Goal: Task Accomplishment & Management: Complete application form

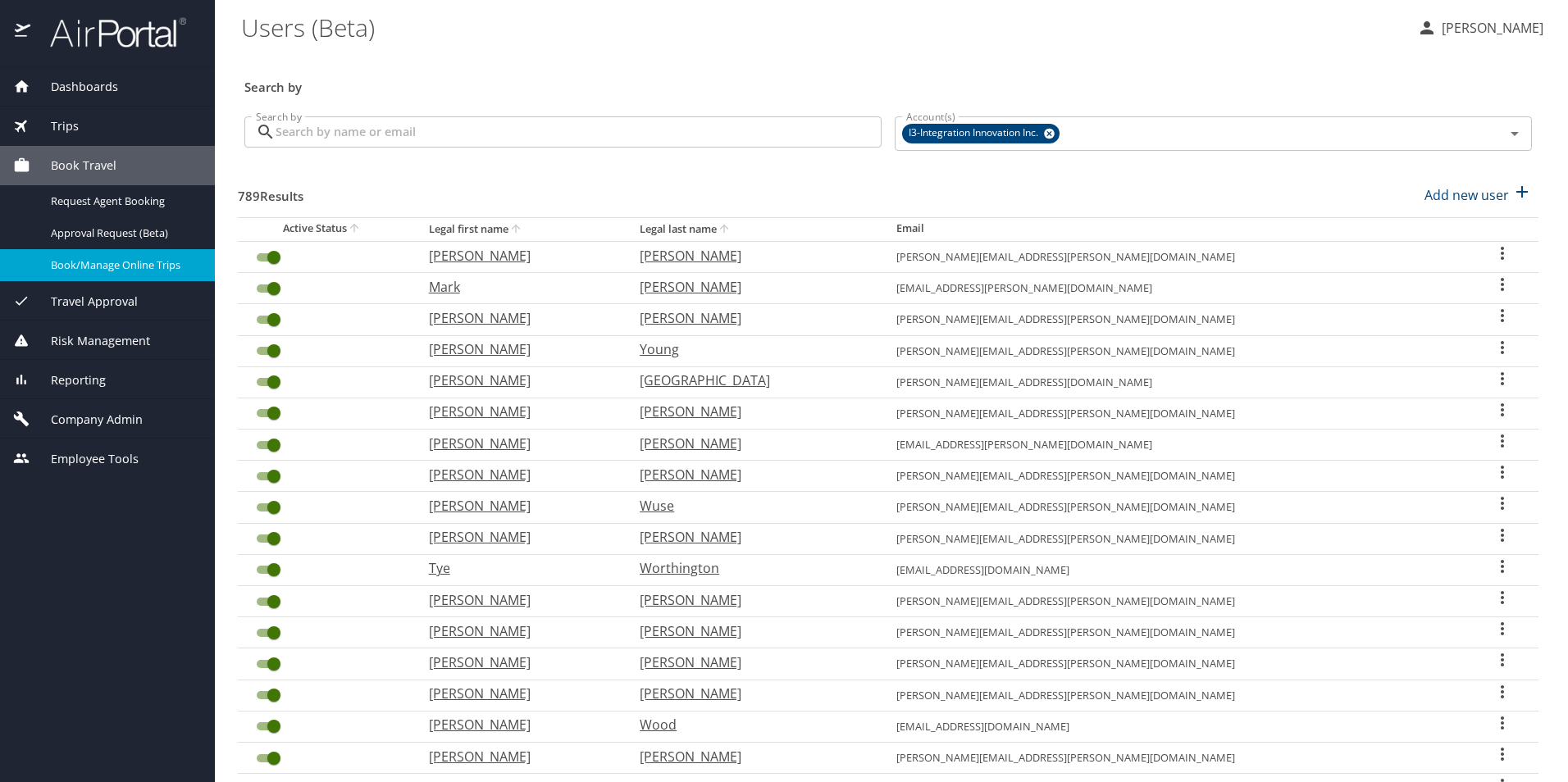
click at [423, 136] on input "Search by" at bounding box center [578, 132] width 606 height 31
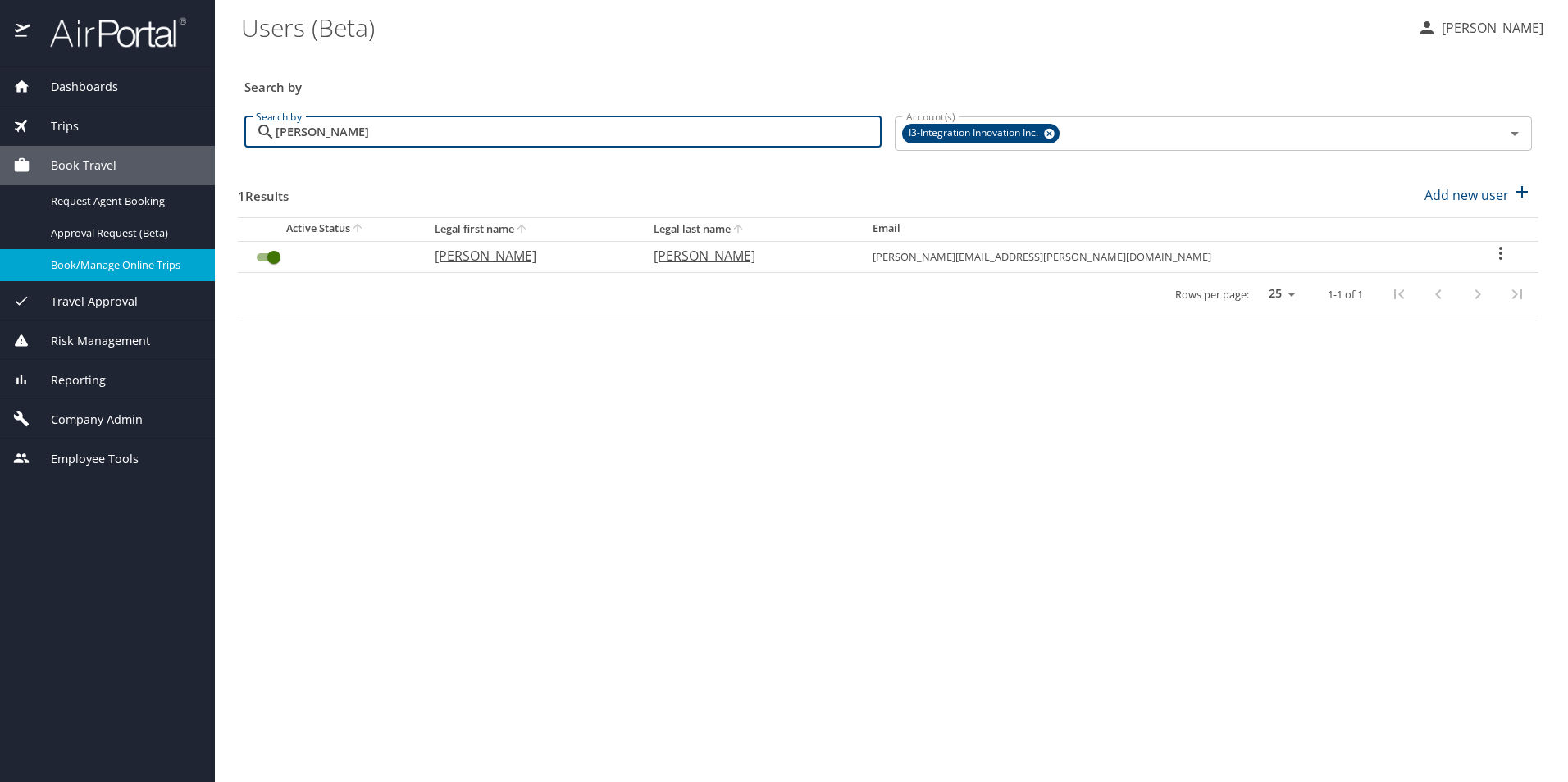
type input "robbins"
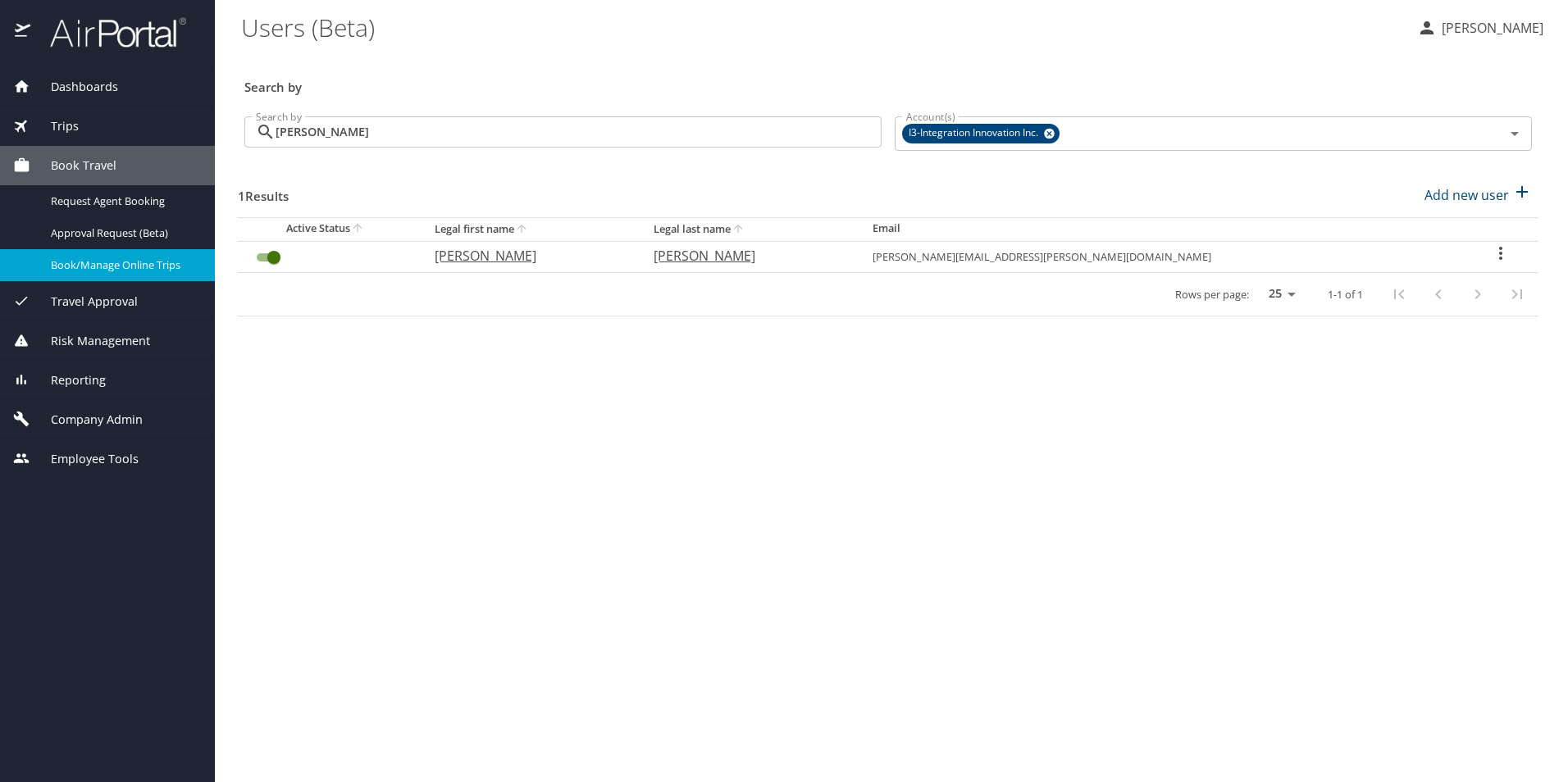
click at [1498, 248] on icon "User Search Table" at bounding box center [1499, 253] width 3 height 13
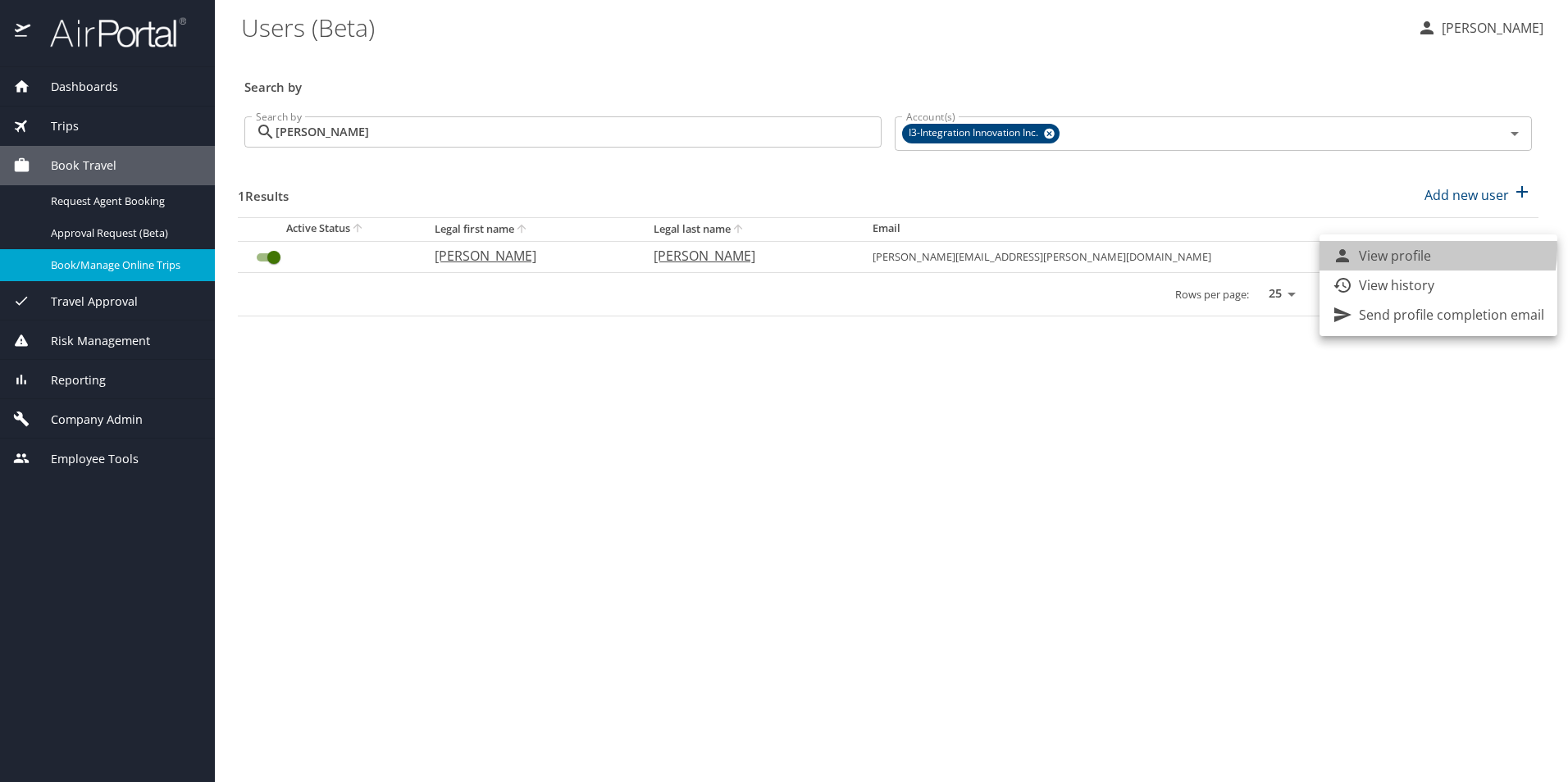
click at [1411, 248] on p "View profile" at bounding box center [1395, 256] width 73 height 20
select select "US"
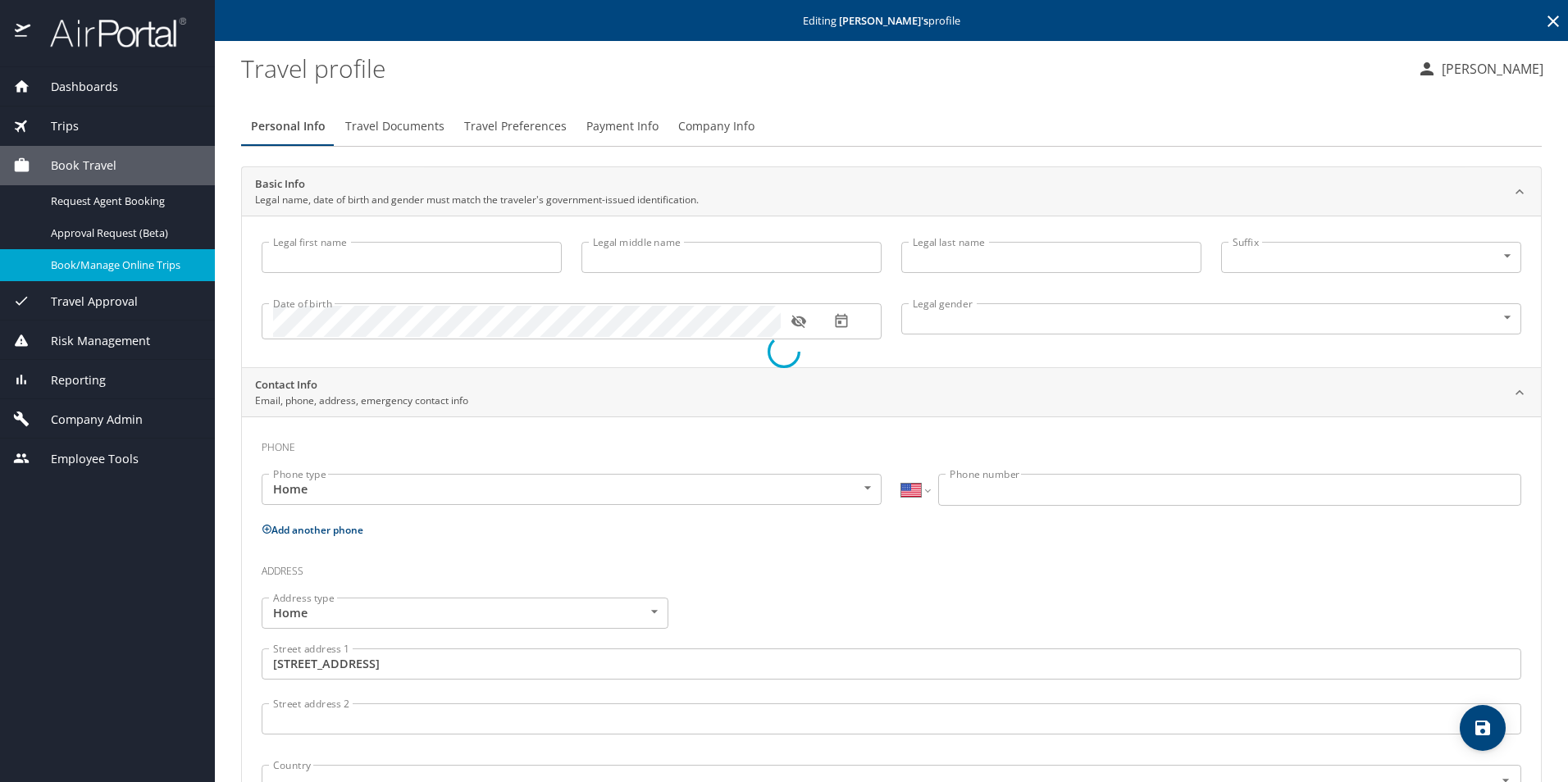
type input "Zackery"
type input "Edward"
type input "Robbins"
type input "Male"
type input "Arin"
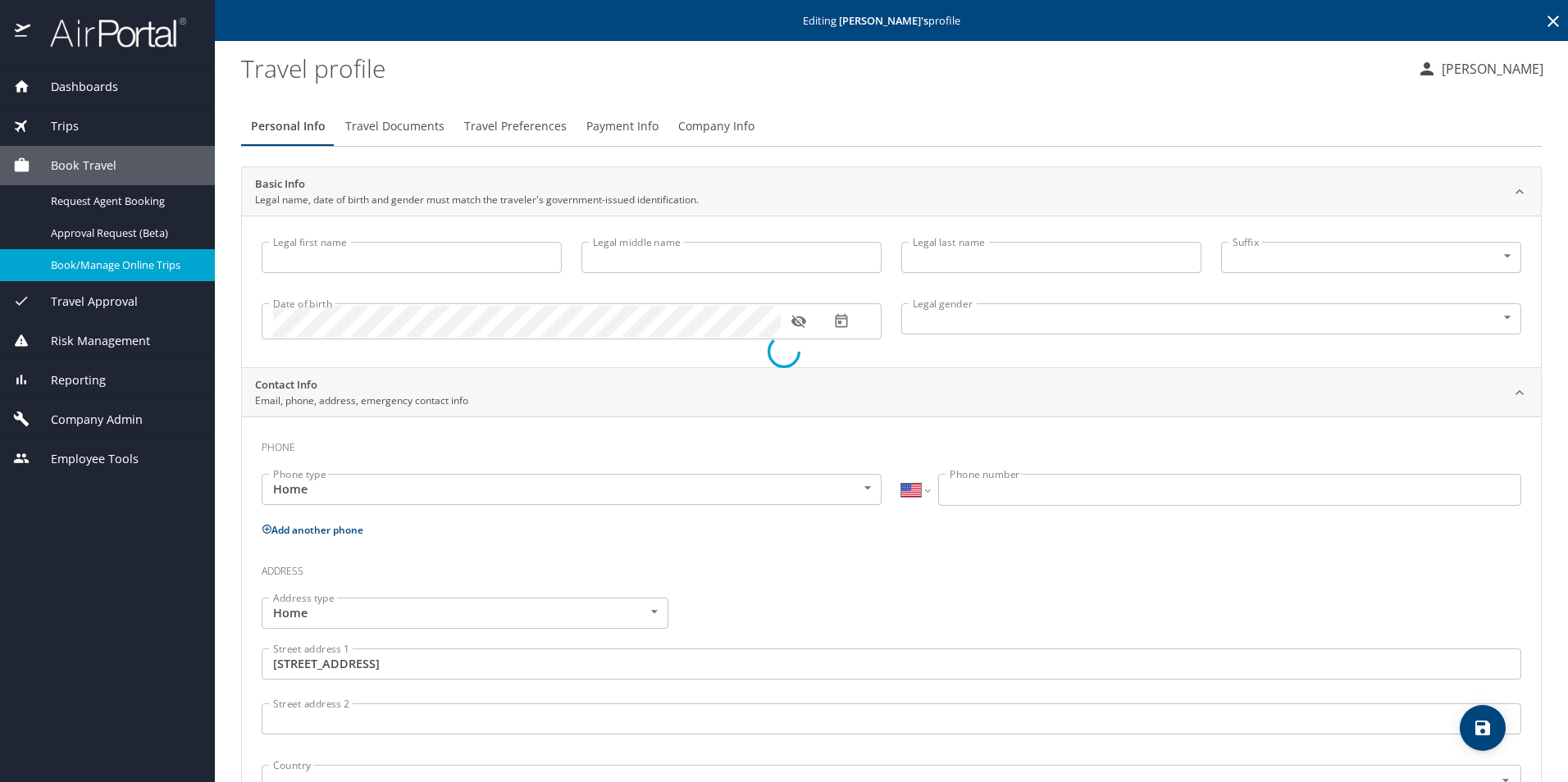
type input "Hurd"
type input "(407) 621-1615"
type input "arinnerdherd@gmail.com"
type input "United States of America"
type input "Florida"
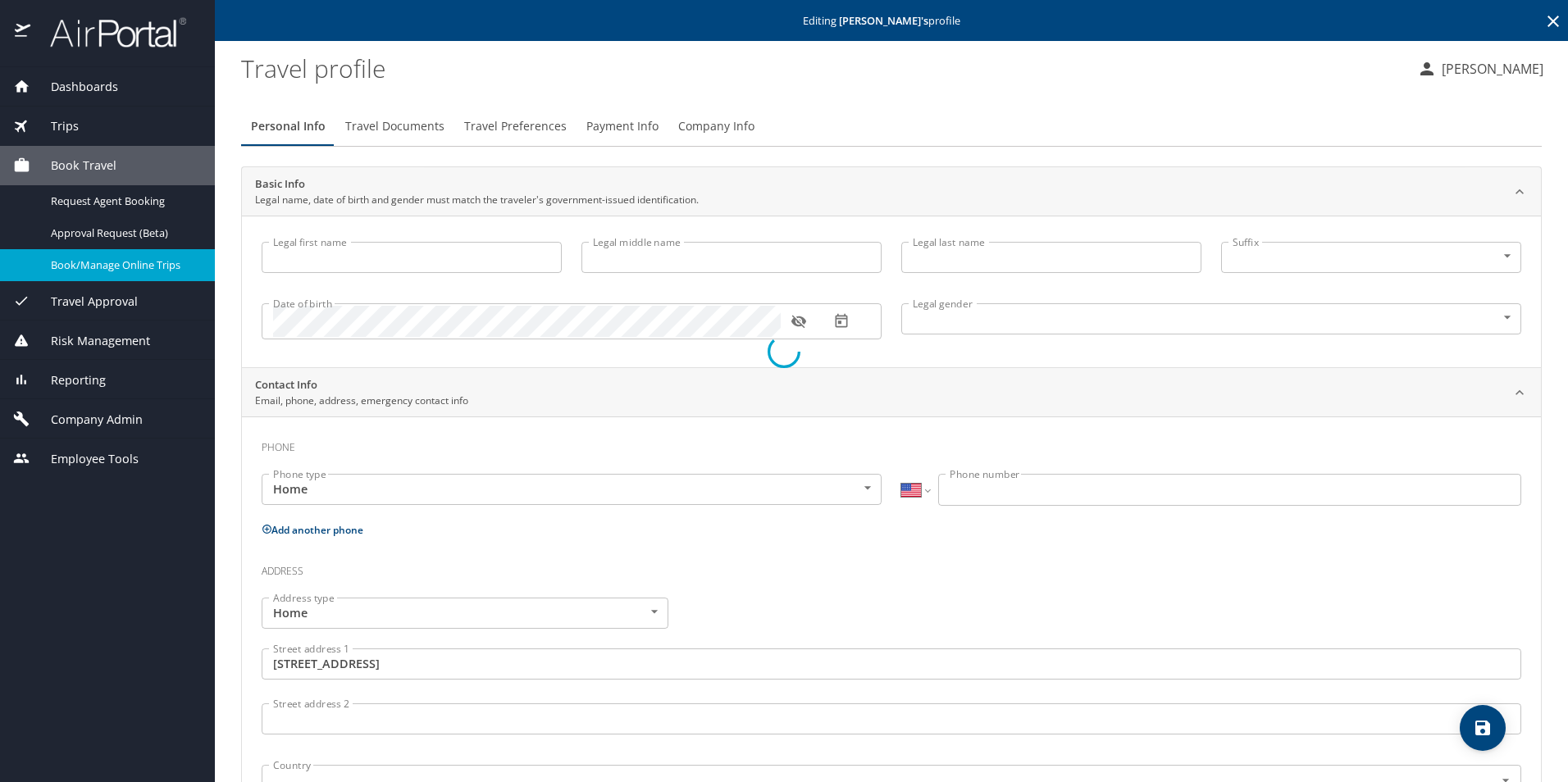
type input "United States of America"
select select "US"
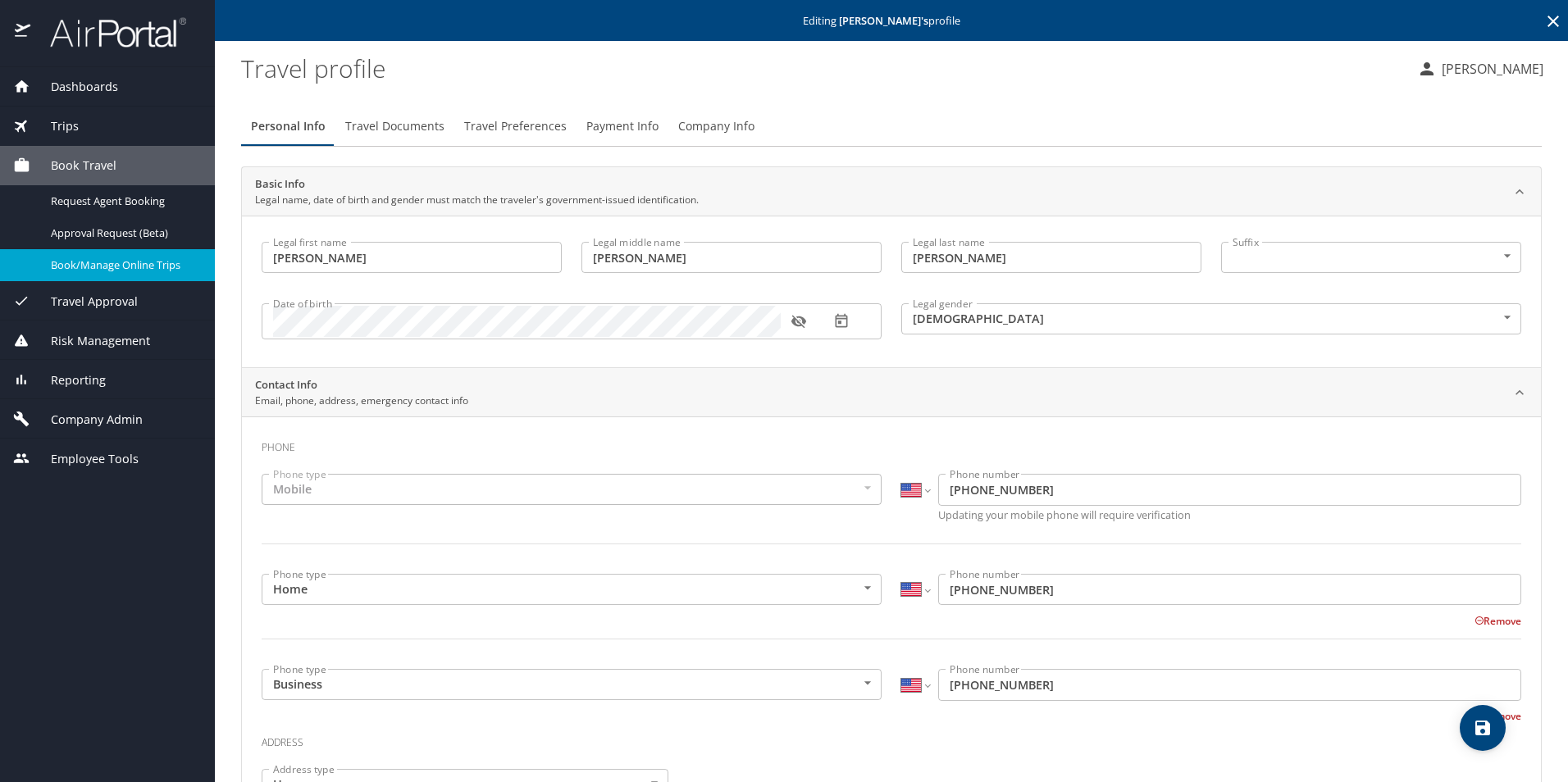
click at [629, 122] on span "Payment Info" at bounding box center [622, 126] width 73 height 21
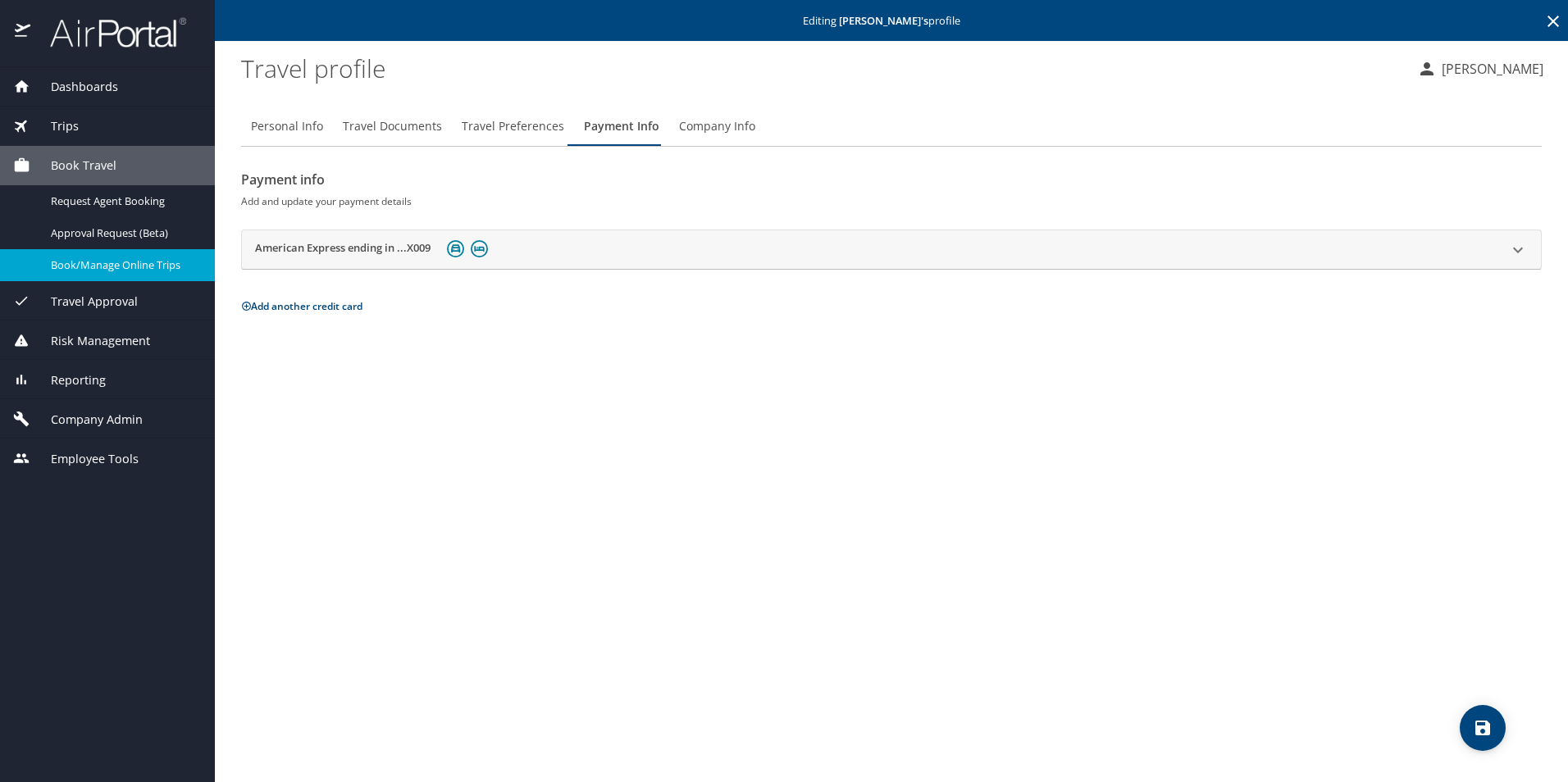
click at [1547, 15] on icon at bounding box center [1552, 22] width 20 height 20
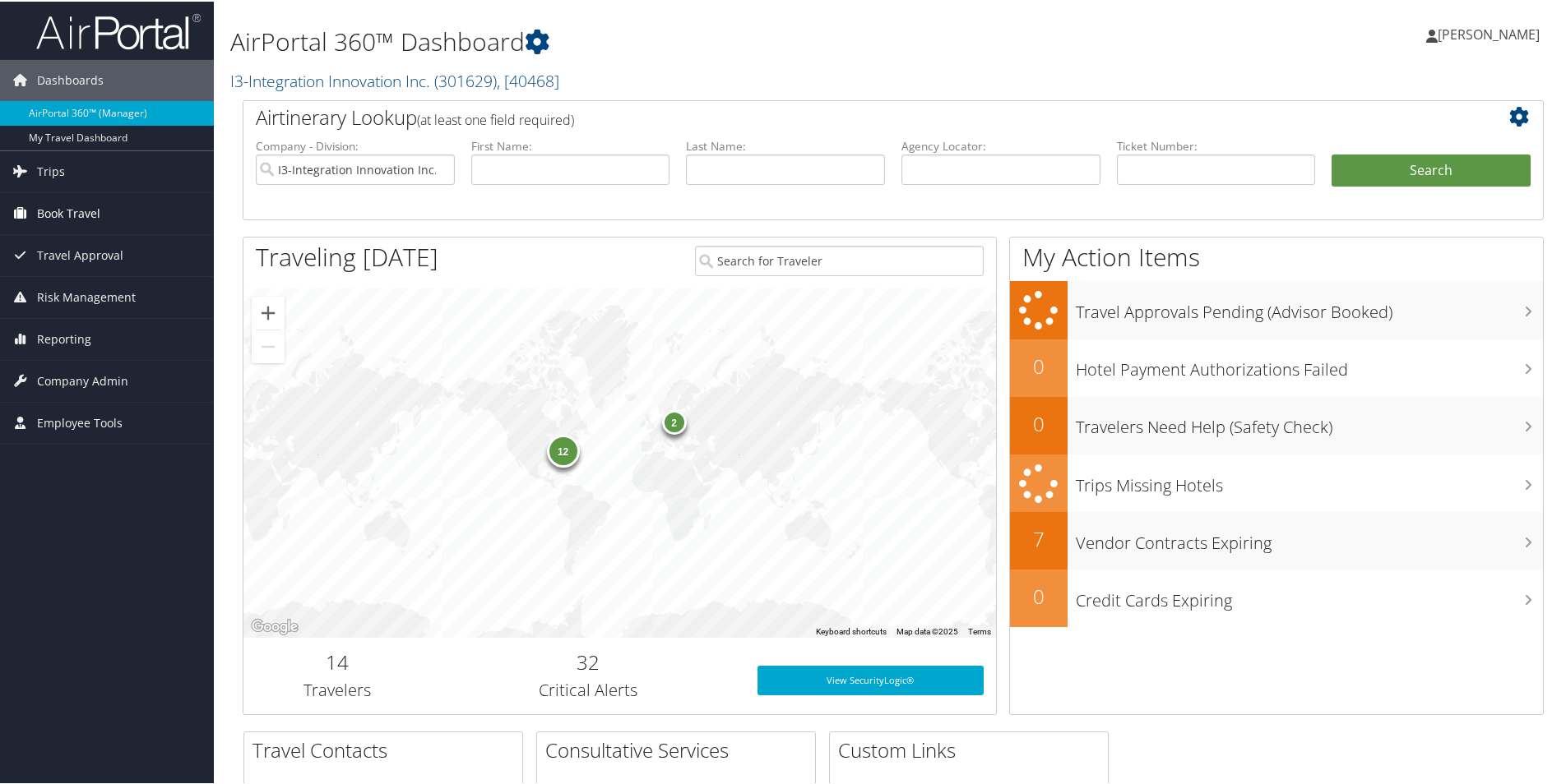
click at [71, 206] on span "Book Travel" at bounding box center [69, 212] width 63 height 41
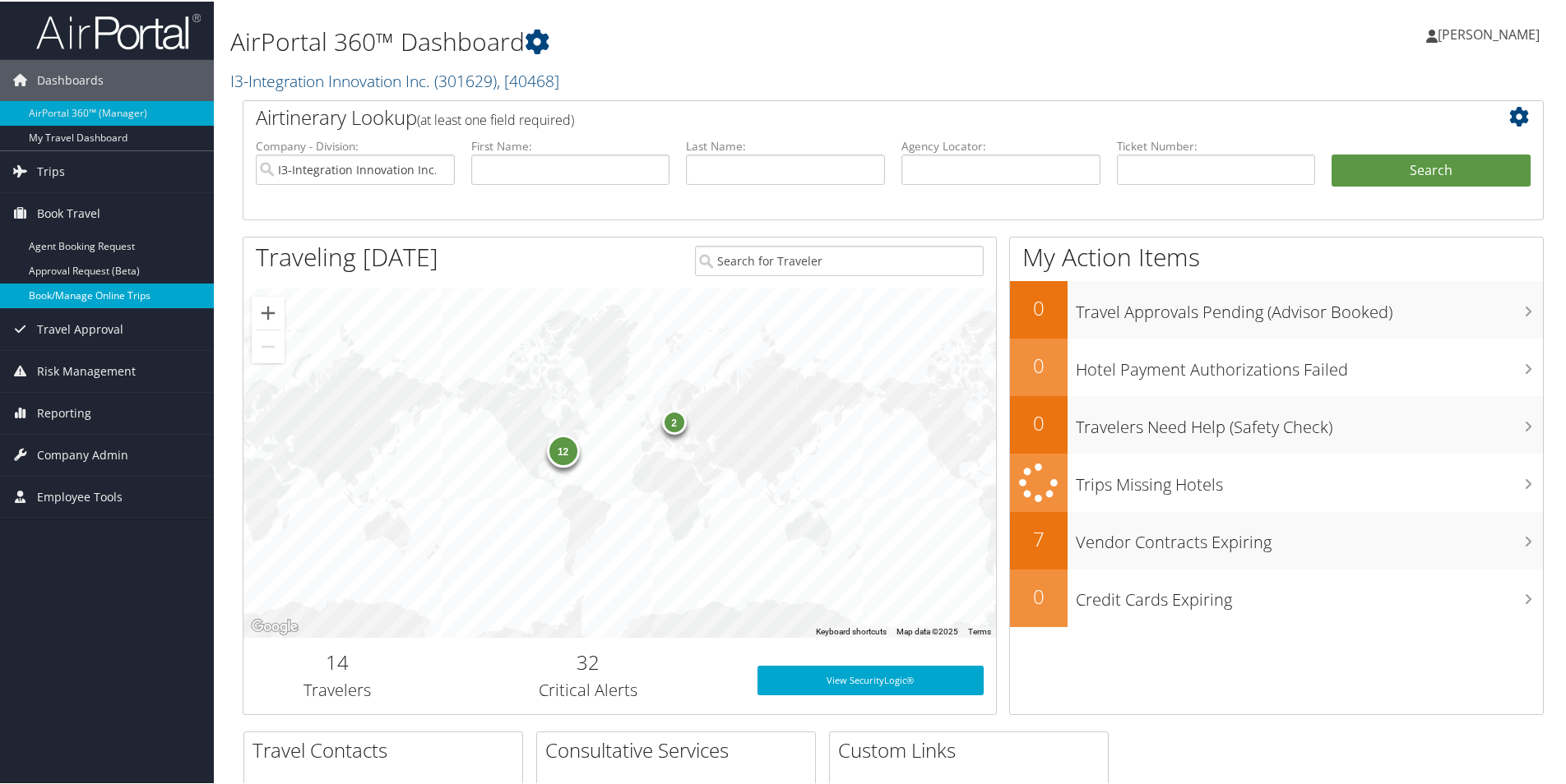
click at [69, 289] on link "Book/Manage Online Trips" at bounding box center [107, 294] width 214 height 25
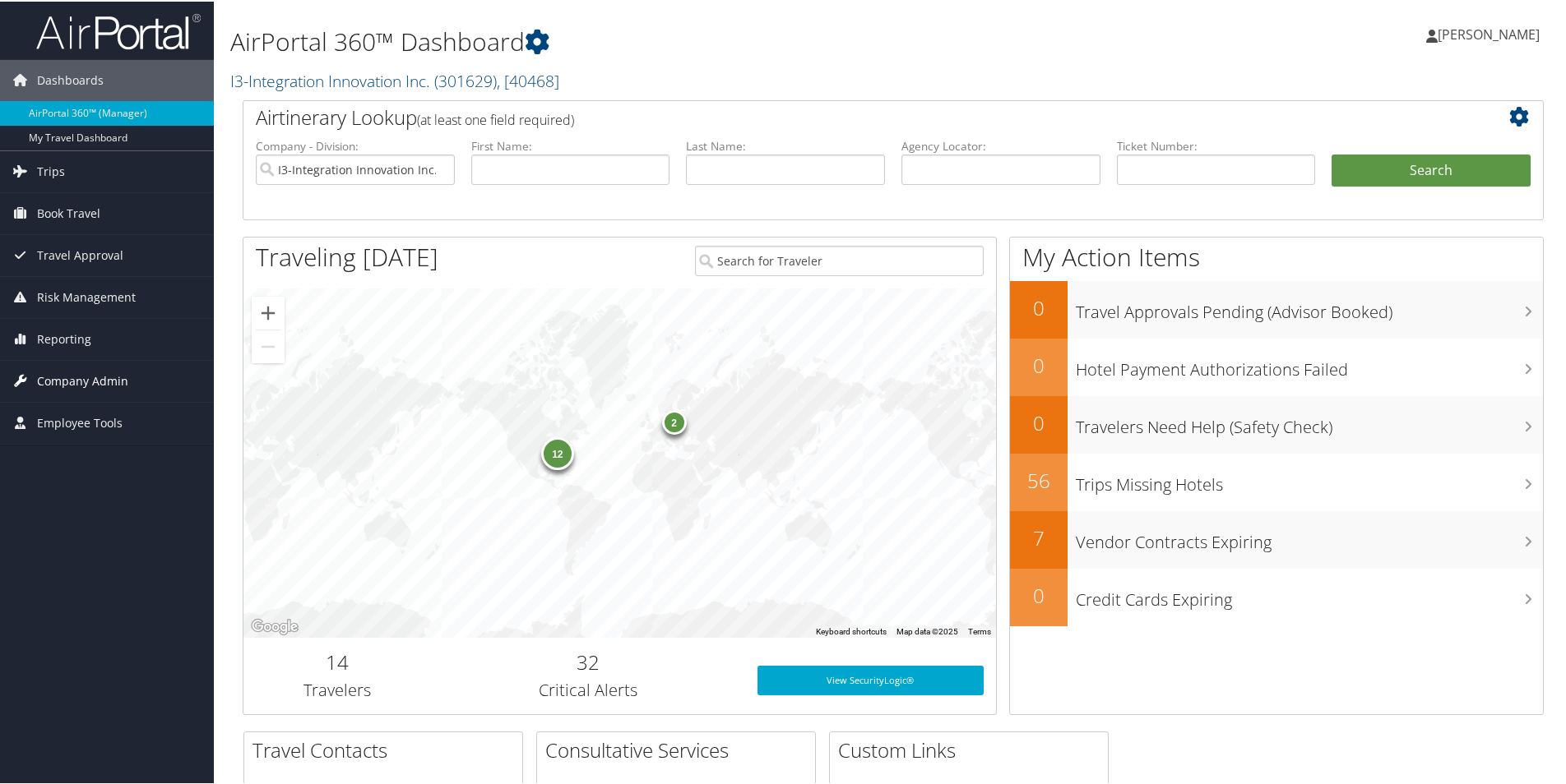
click at [73, 372] on span "Company Admin" at bounding box center [83, 380] width 91 height 41
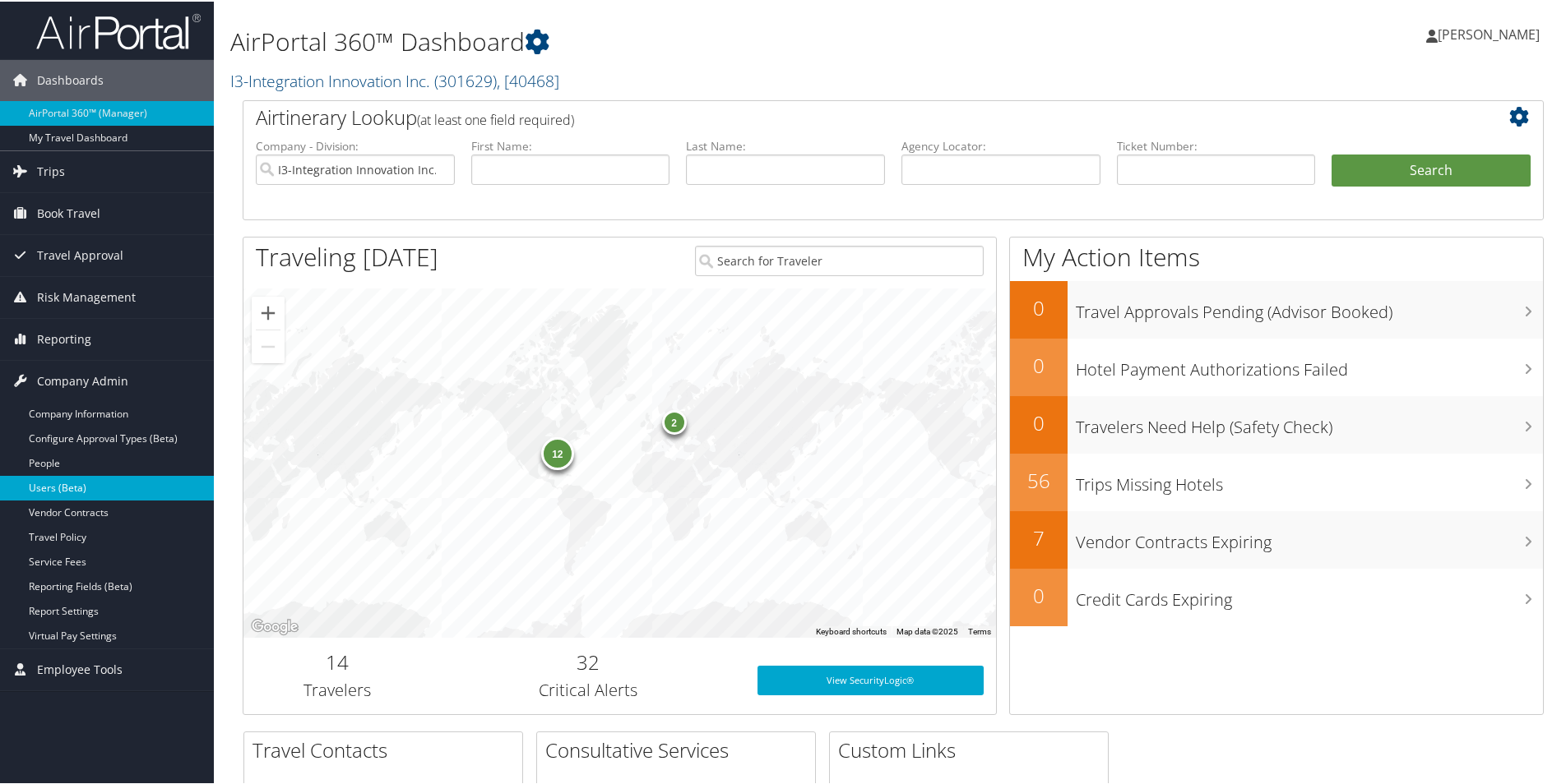
click at [57, 485] on link "Users (Beta)" at bounding box center [107, 486] width 214 height 25
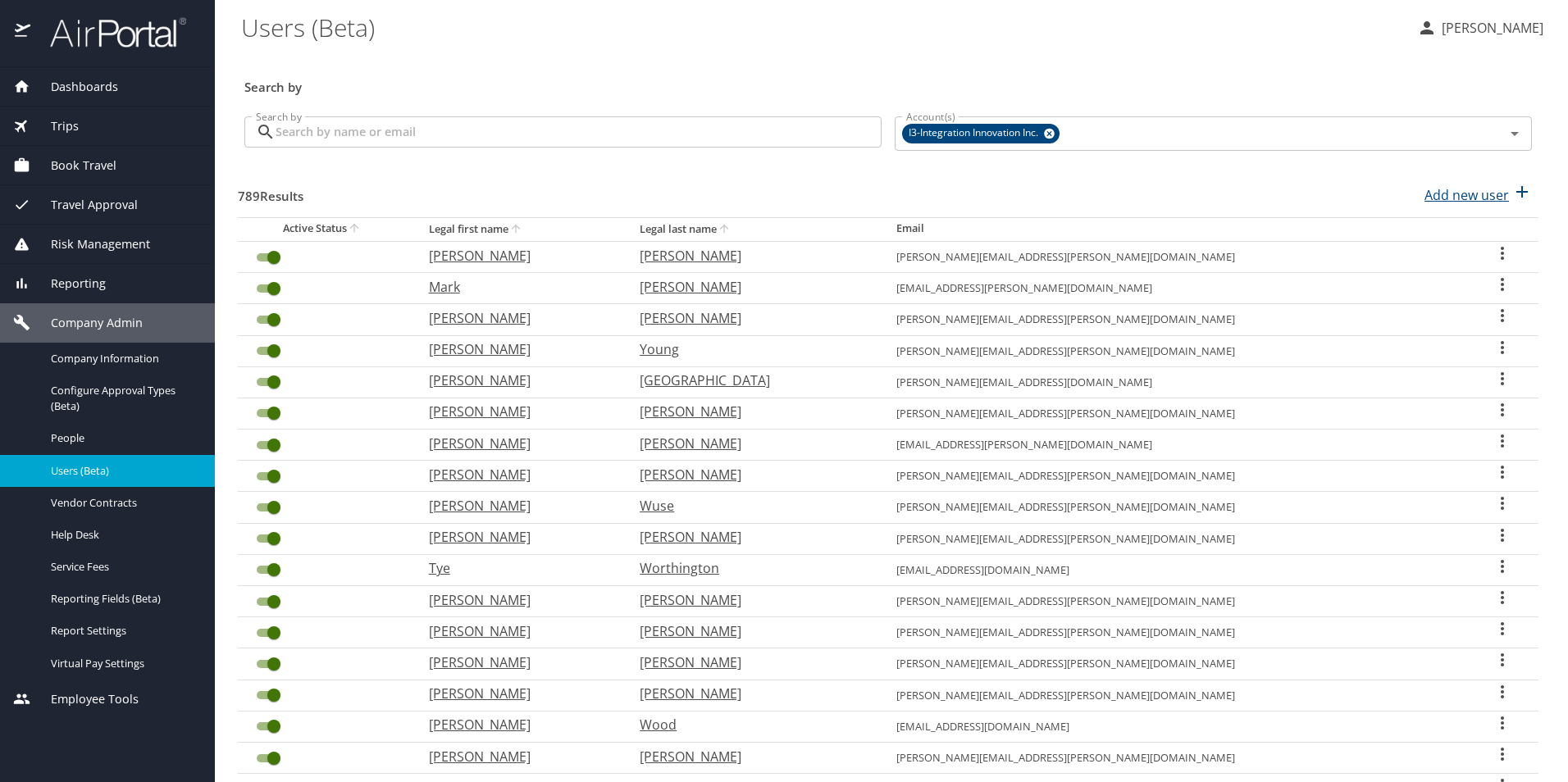
click at [1484, 197] on p "Add new user" at bounding box center [1466, 195] width 84 height 20
select select "US"
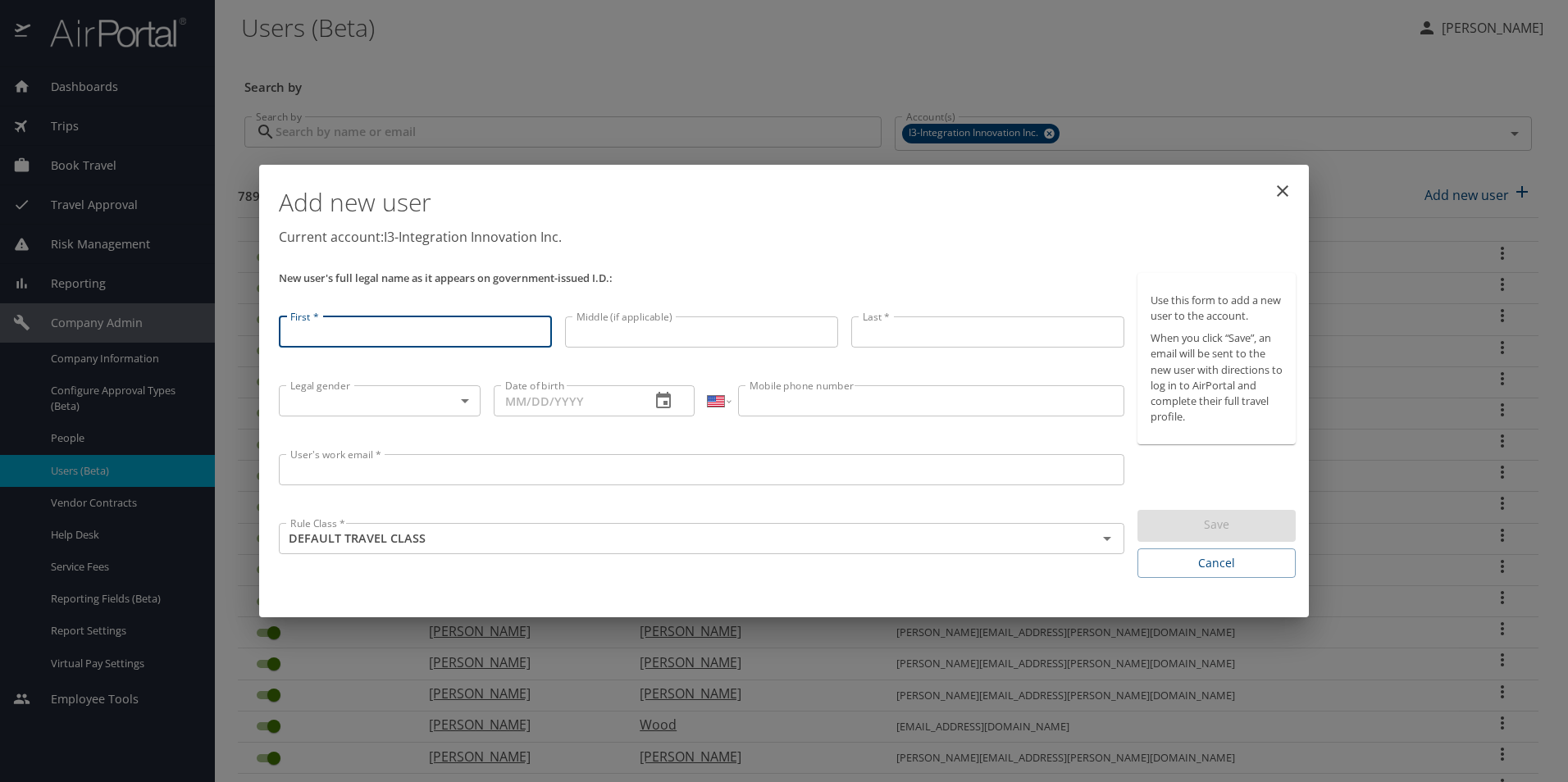
click at [388, 339] on input "First *" at bounding box center [415, 332] width 273 height 31
click at [412, 328] on input "First *" at bounding box center [415, 329] width 273 height 31
paste input "JOSLYN"
type input "JOSLYN"
click at [614, 324] on input "Middle (if applicable)" at bounding box center [701, 329] width 273 height 31
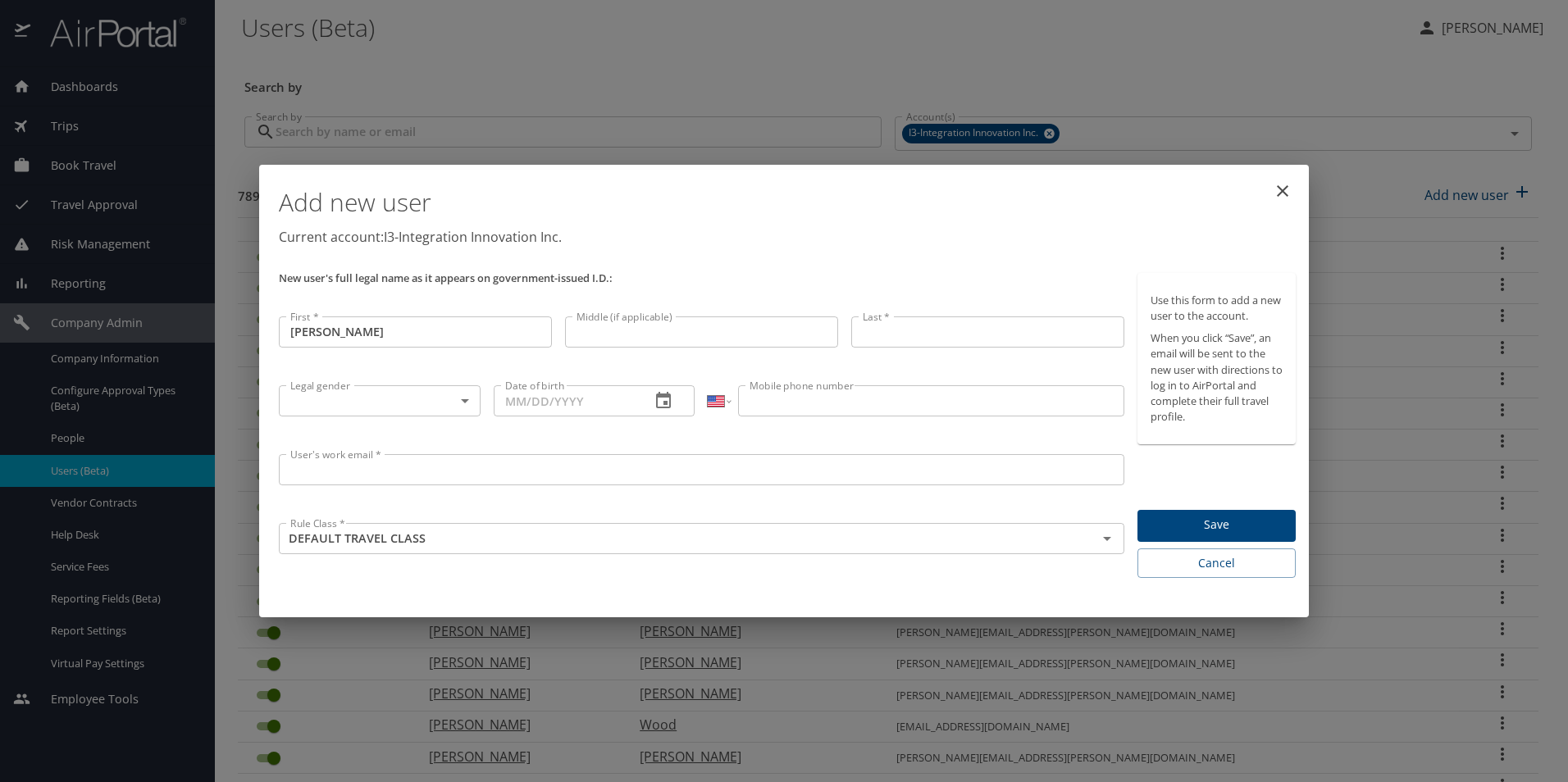
click at [666, 333] on input "Middle (if applicable)" at bounding box center [701, 332] width 273 height 31
paste input "SANQUEDA"
type input "SANQUEDA"
click at [896, 320] on input "Last *" at bounding box center [987, 332] width 273 height 31
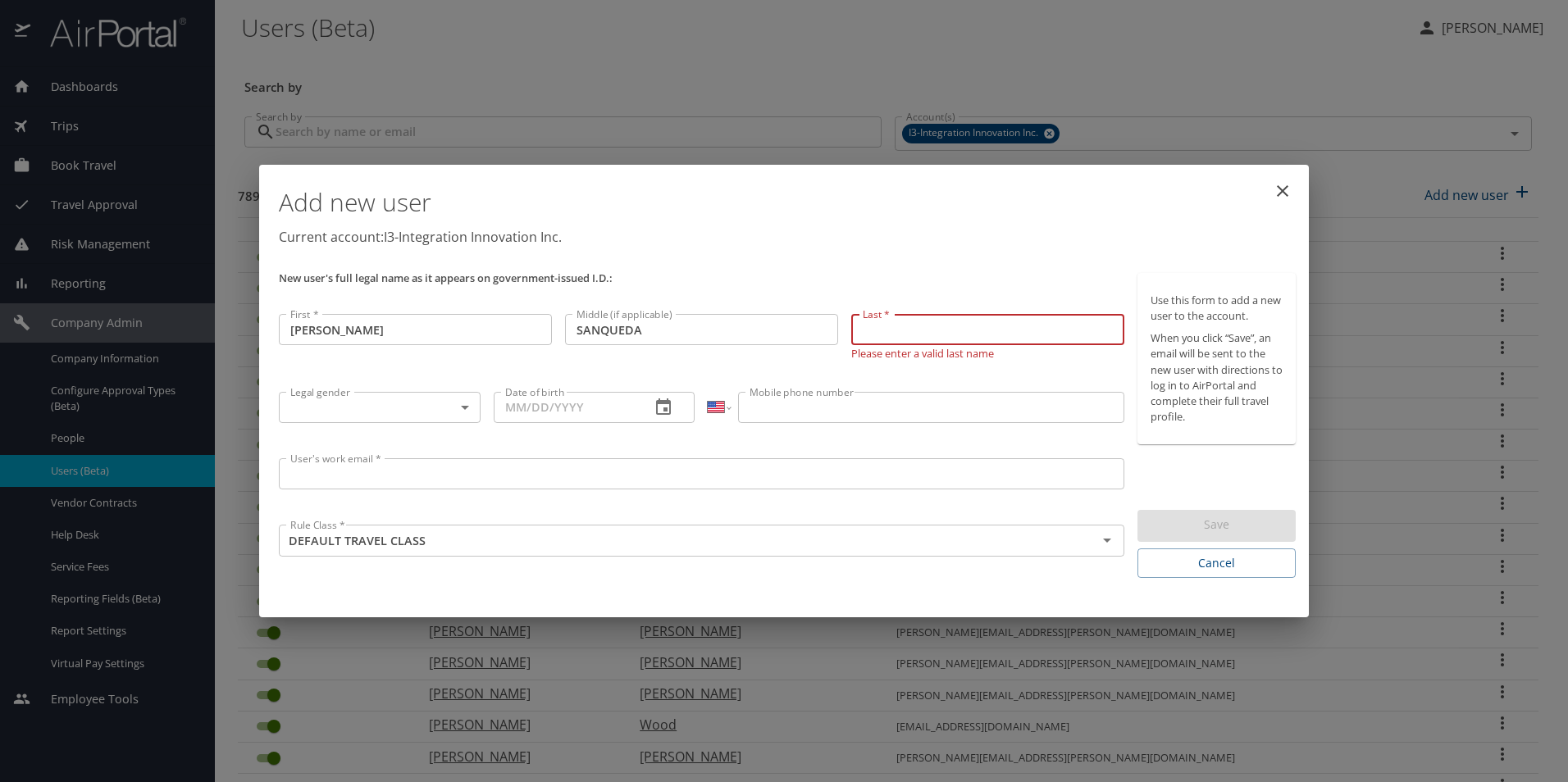
click at [943, 328] on input "Last *" at bounding box center [987, 329] width 273 height 31
paste input "GUYTON"
type input "GUYTON"
click at [383, 410] on body "Dashboards AirPortal 360™ Manager My Travel Dashboard Trips Airtinerary® Lookup…" at bounding box center [784, 391] width 1568 height 782
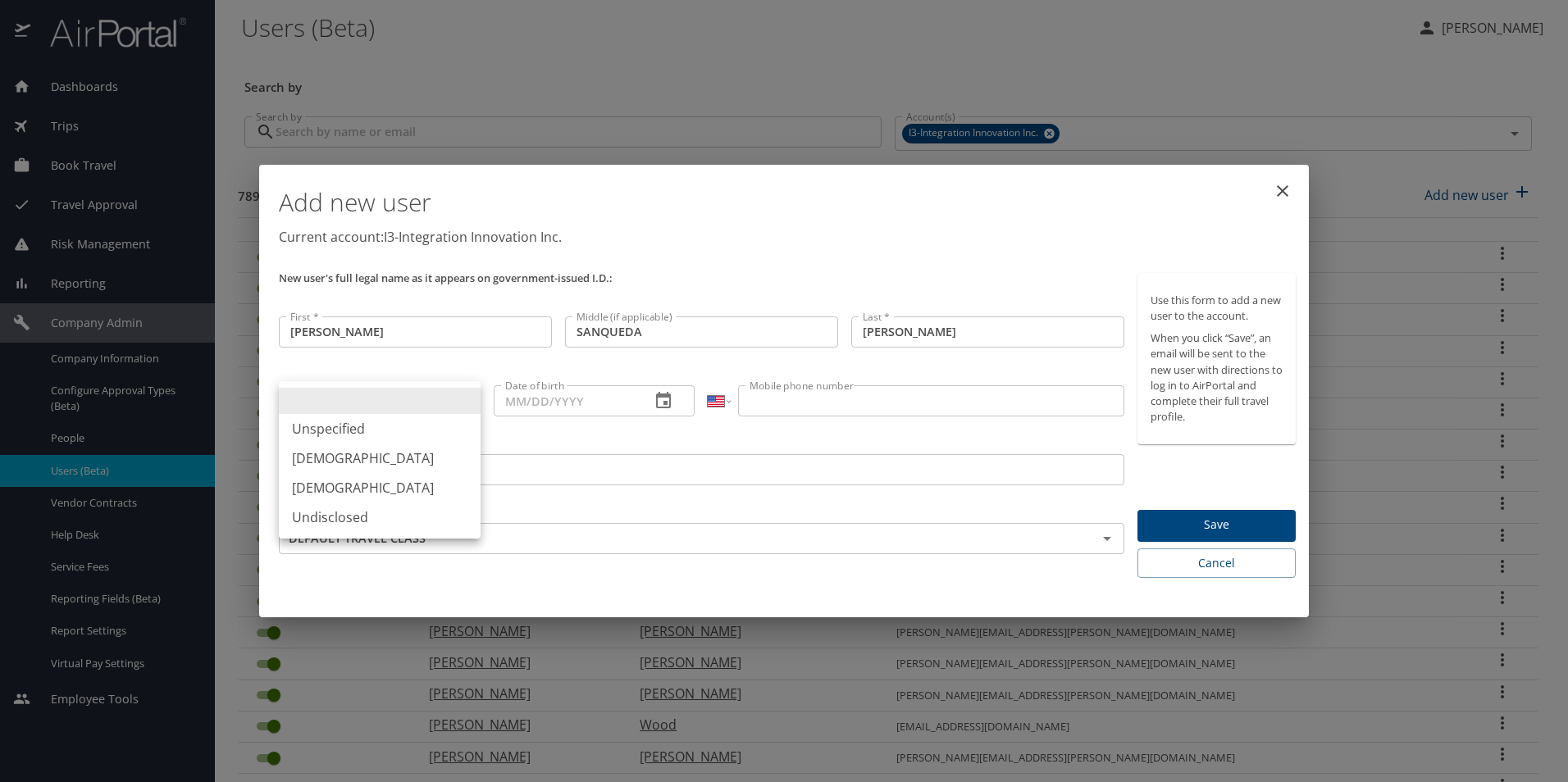
click at [339, 330] on div at bounding box center [784, 391] width 1568 height 782
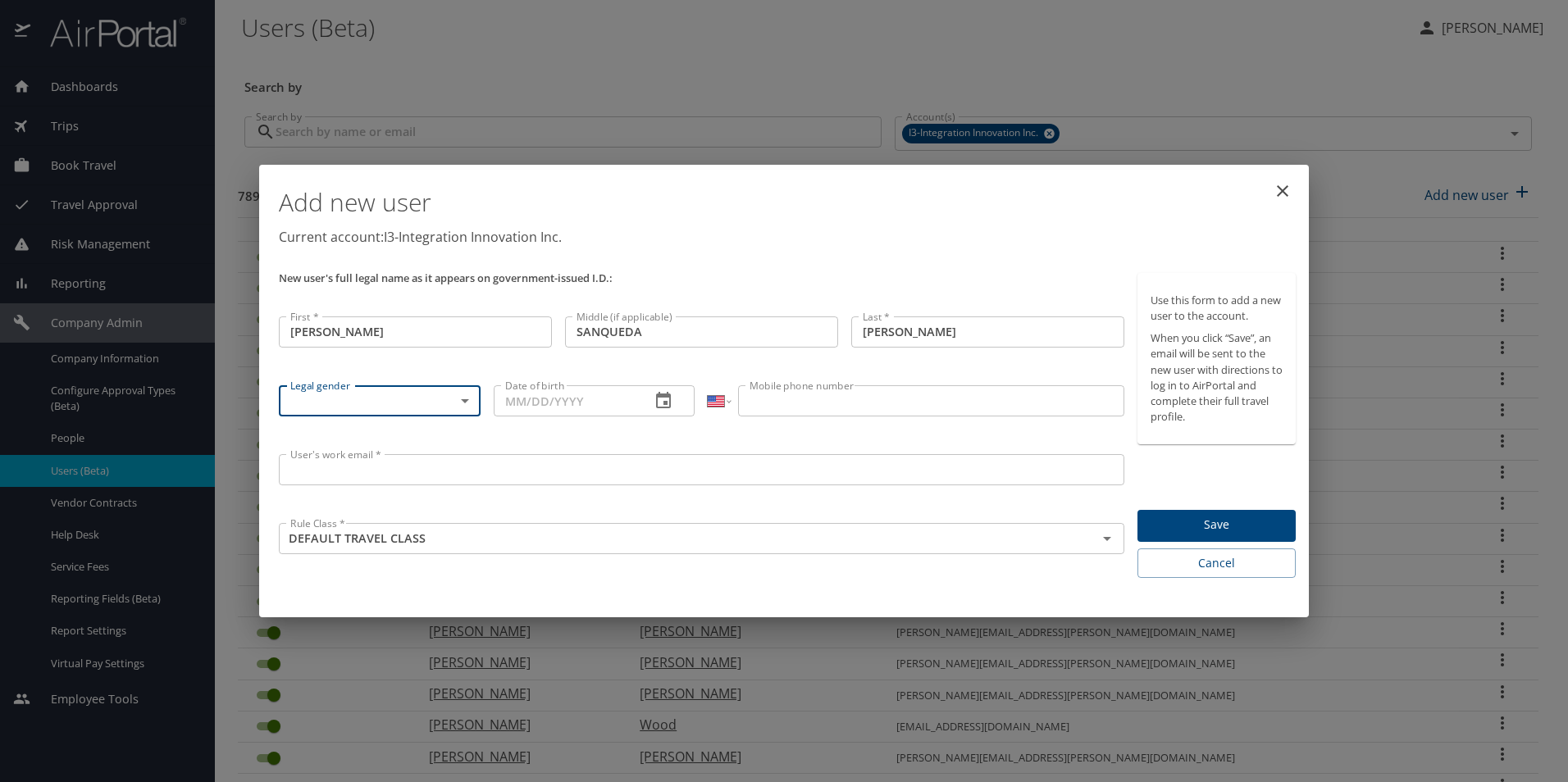
click at [335, 331] on input "JOSLYN" at bounding box center [415, 332] width 273 height 31
type input "Joslyn"
click at [650, 333] on input "SANQUEDA" at bounding box center [701, 332] width 273 height 31
type input "Sanqueda"
click at [930, 334] on input "GUYTON" at bounding box center [987, 332] width 273 height 31
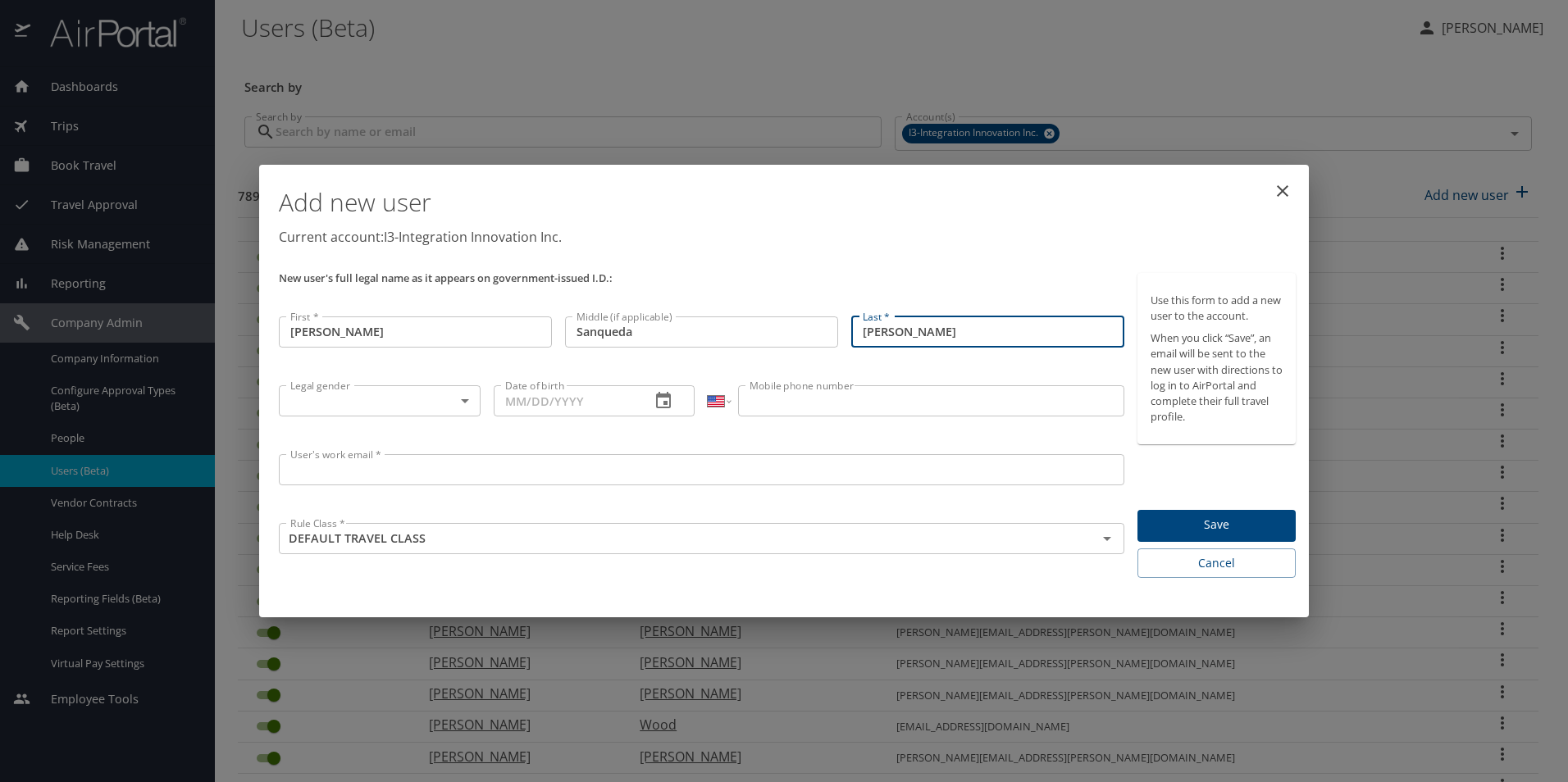
type input "Guyton"
click at [409, 398] on body "Dashboards AirPortal 360™ Manager My Travel Dashboard Trips Airtinerary® Lookup…" at bounding box center [784, 391] width 1568 height 782
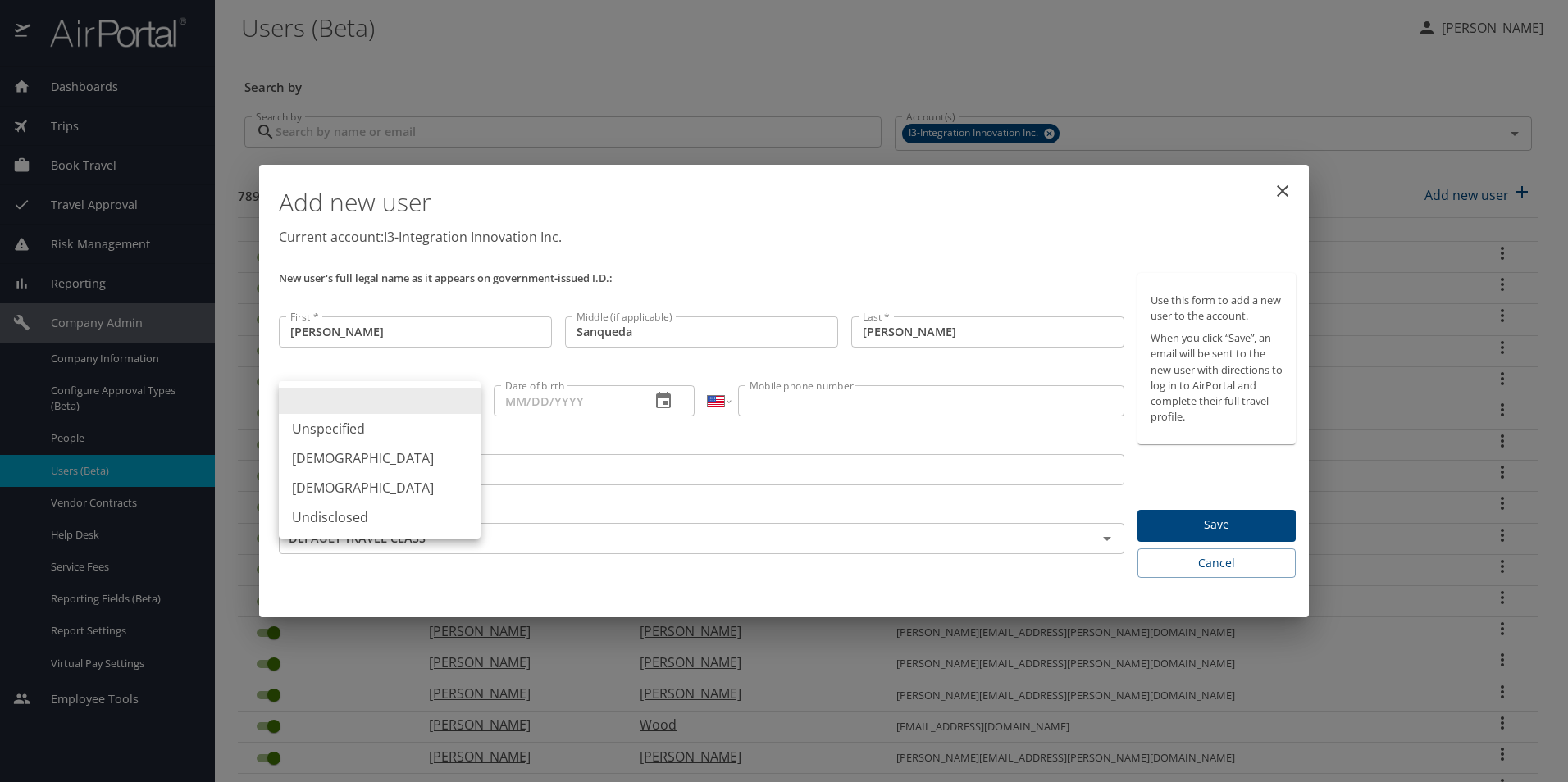
click at [334, 489] on li "Female" at bounding box center [379, 488] width 202 height 29
type input "Female"
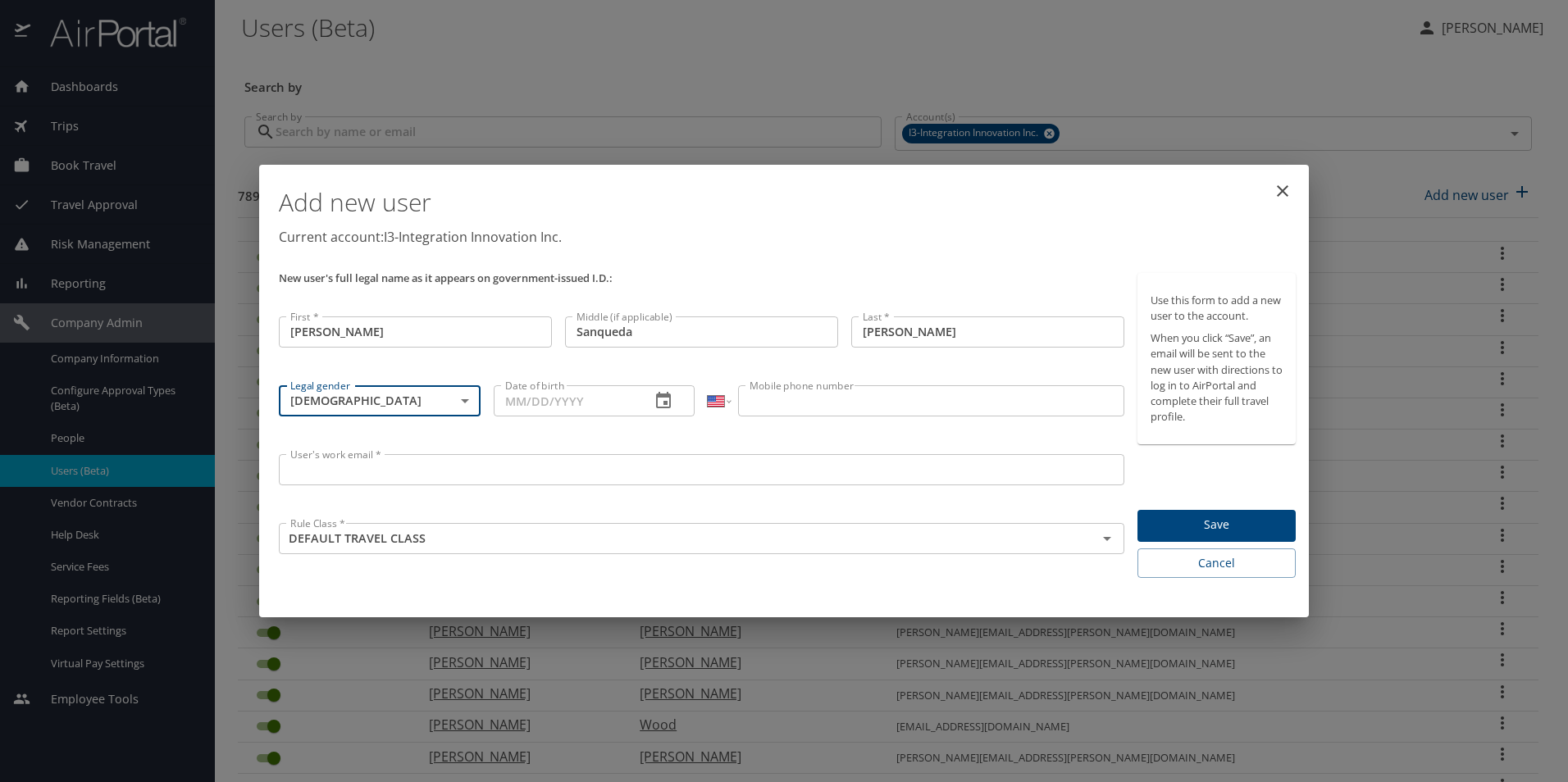
click at [519, 402] on input "Date of birth" at bounding box center [565, 401] width 144 height 31
type input "05/02/1988"
click at [876, 402] on input "Mobile phone number" at bounding box center [930, 401] width 385 height 31
click at [775, 405] on input "Mobile phone number" at bounding box center [930, 401] width 385 height 31
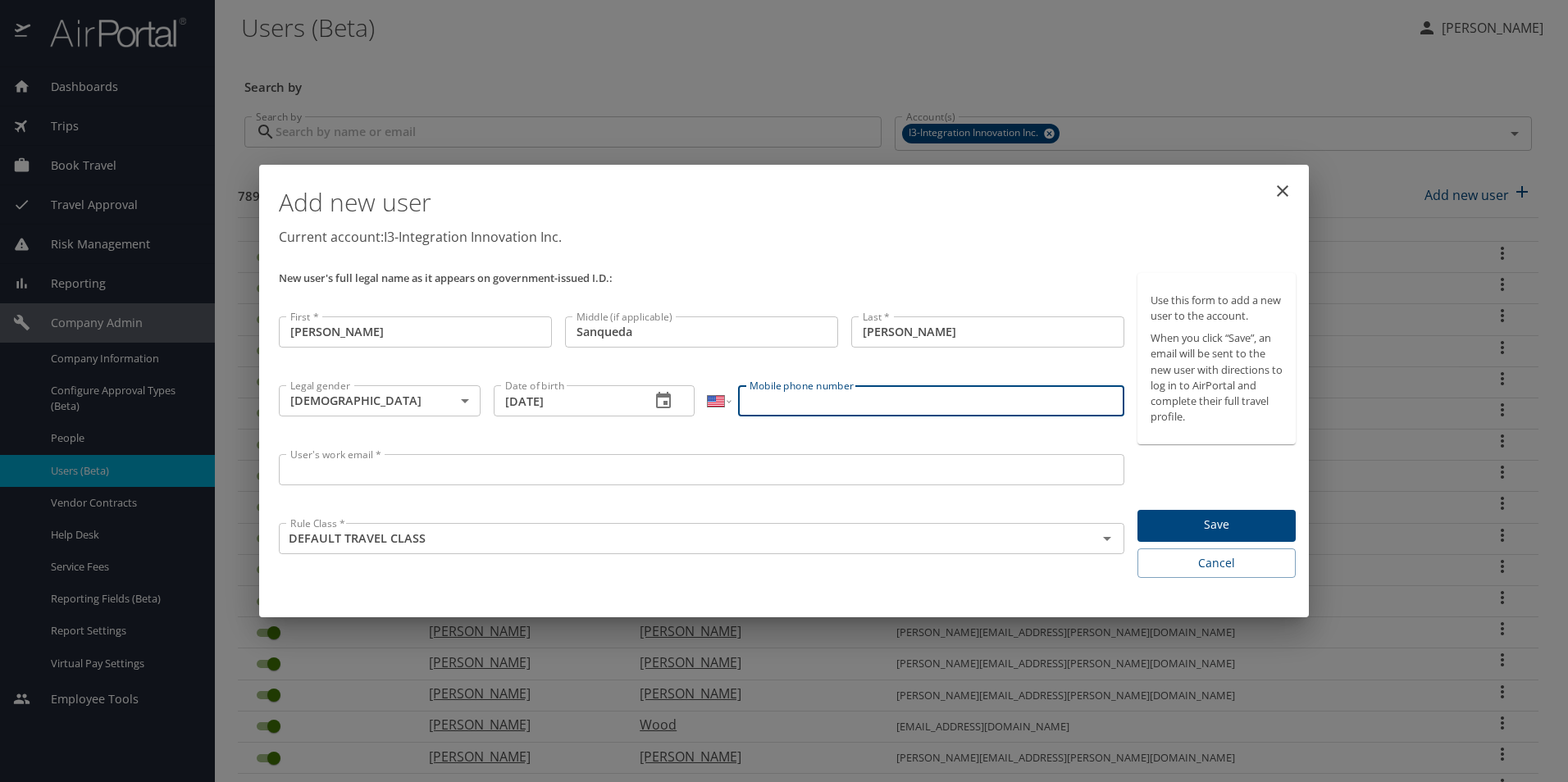
paste input "(313) 400-0103"
type input "(313) 400-0103"
click at [404, 464] on input "User's work email *" at bounding box center [701, 469] width 845 height 31
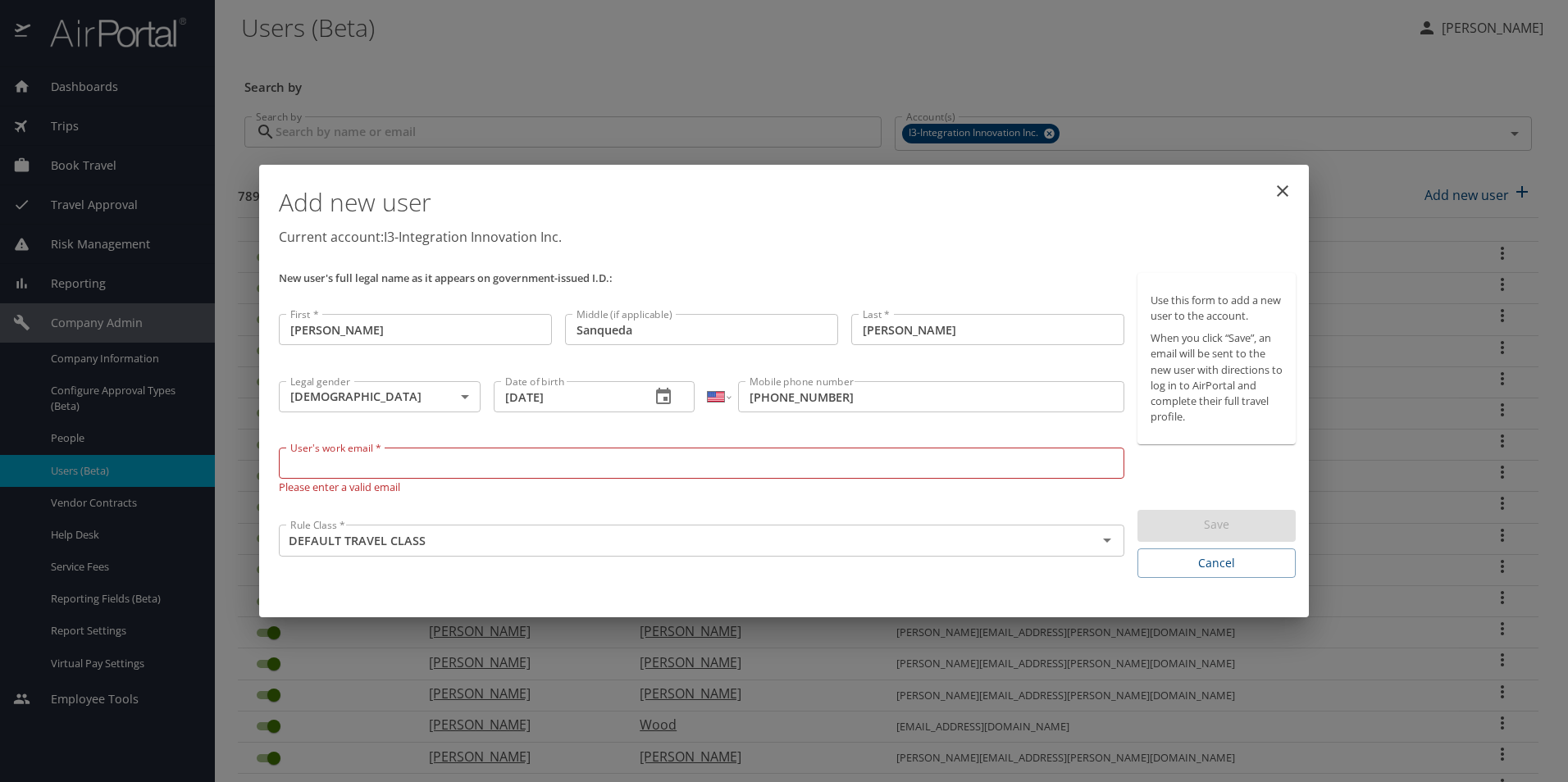
click at [641, 467] on input "User's work email *" at bounding box center [701, 464] width 845 height 31
paste input "joslyn.guyton@i3-corps.com"
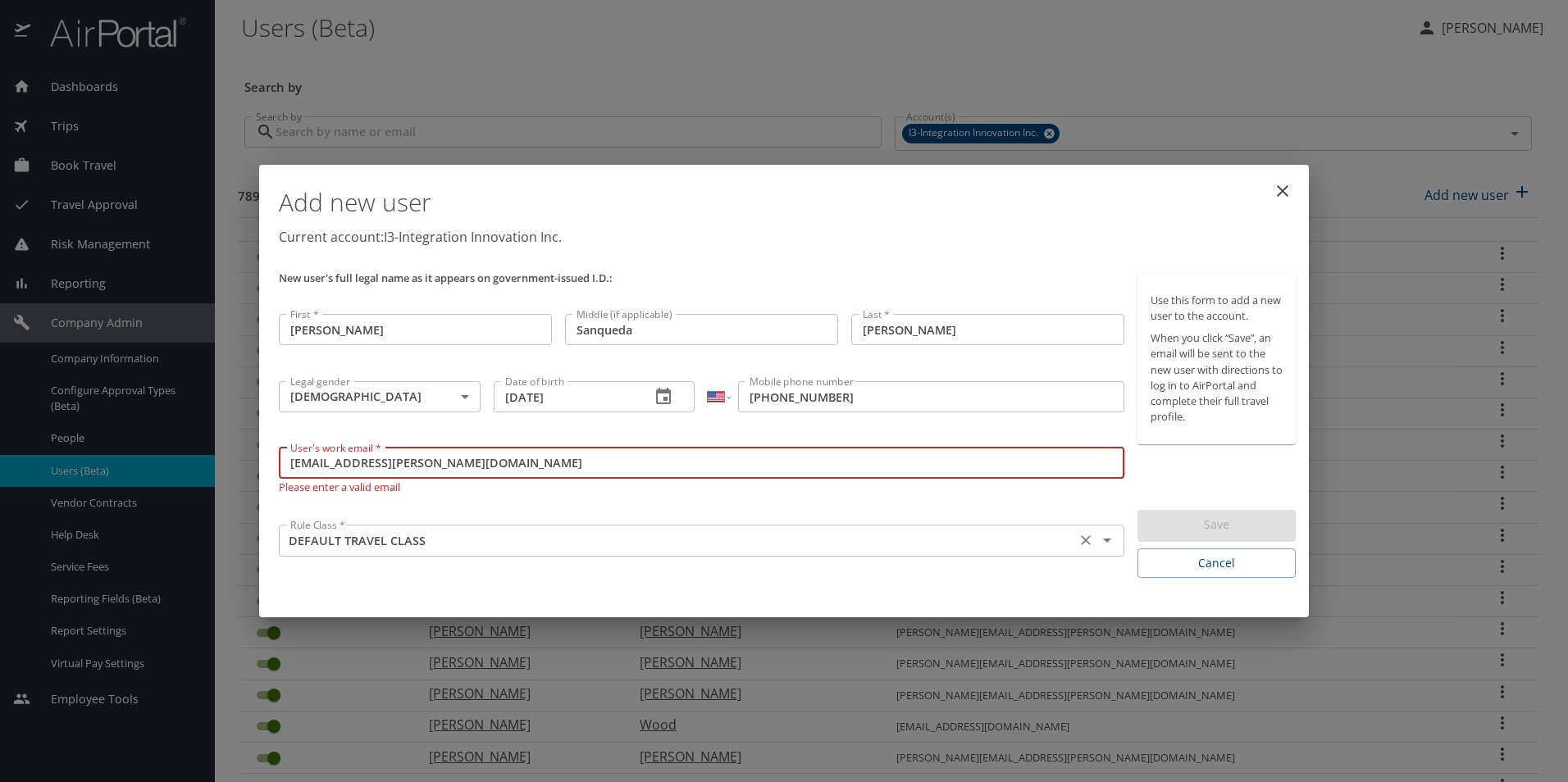
click at [1106, 540] on icon "Open" at bounding box center [1106, 541] width 8 height 4
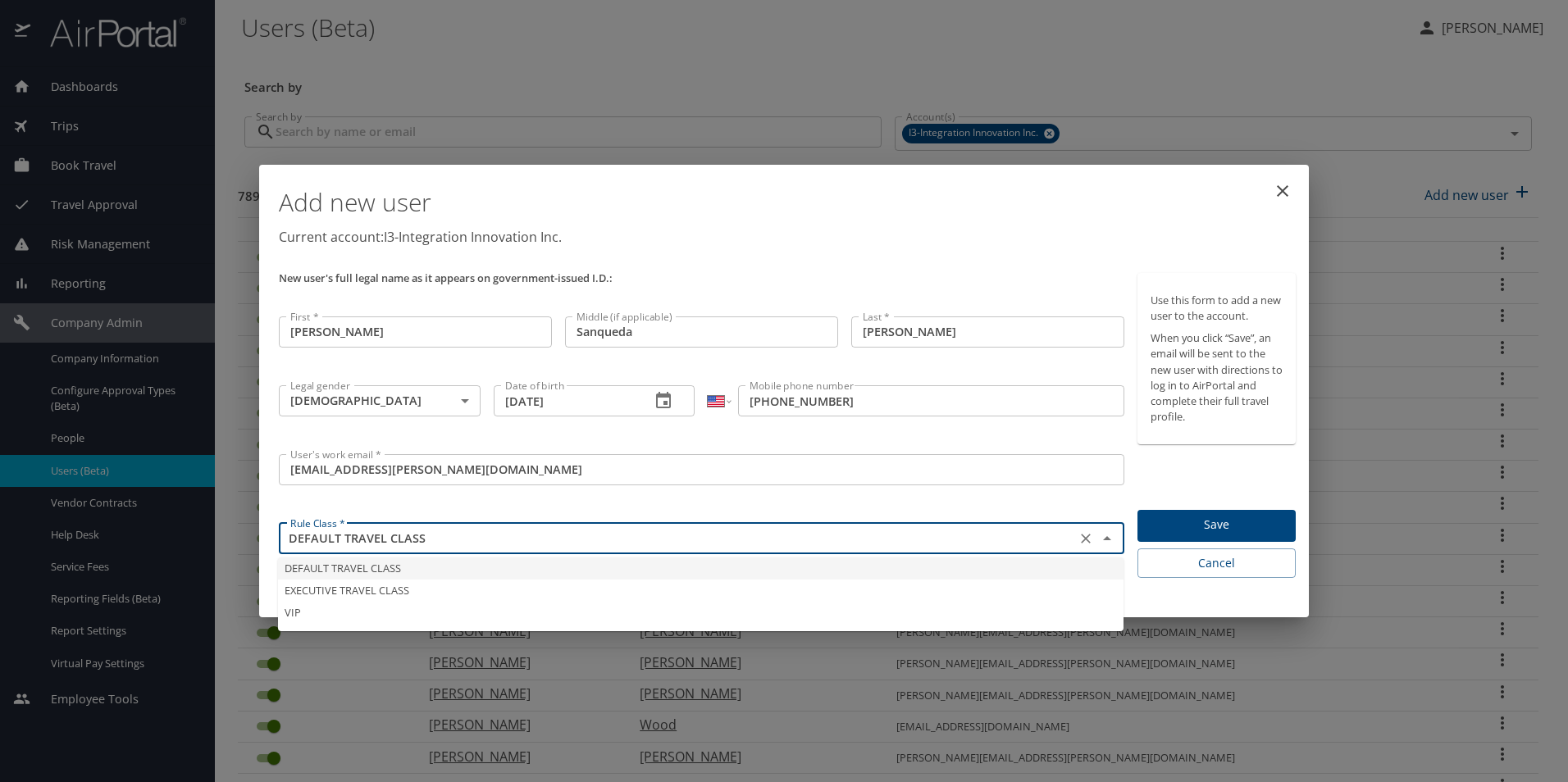
type input "joslyn.guyton@i3-corps.com"
click at [567, 572] on li "DEFAULT TRAVEL CLASS" at bounding box center [701, 568] width 845 height 23
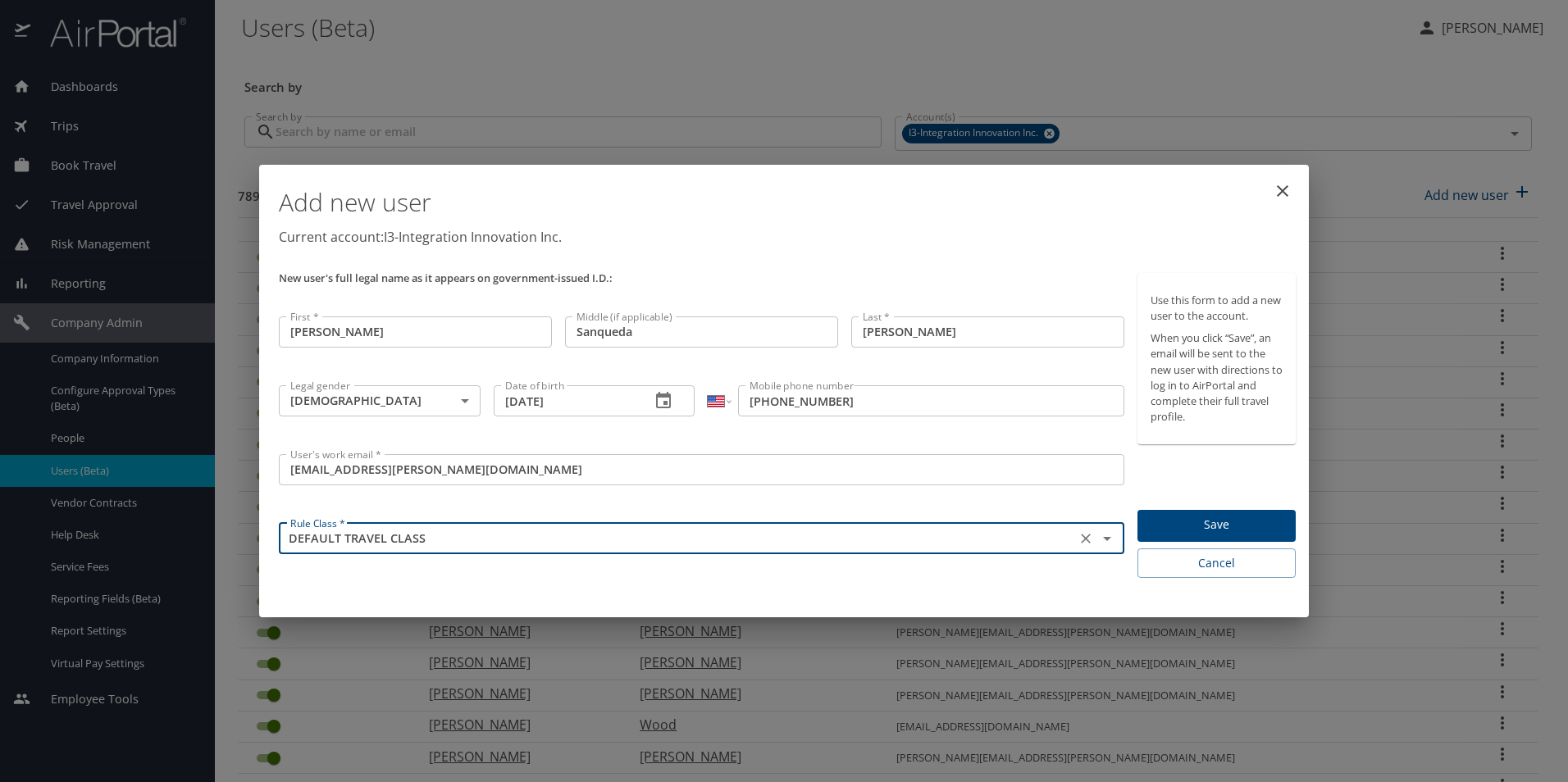
click at [1026, 216] on h1 "Add new user" at bounding box center [786, 203] width 1016 height 49
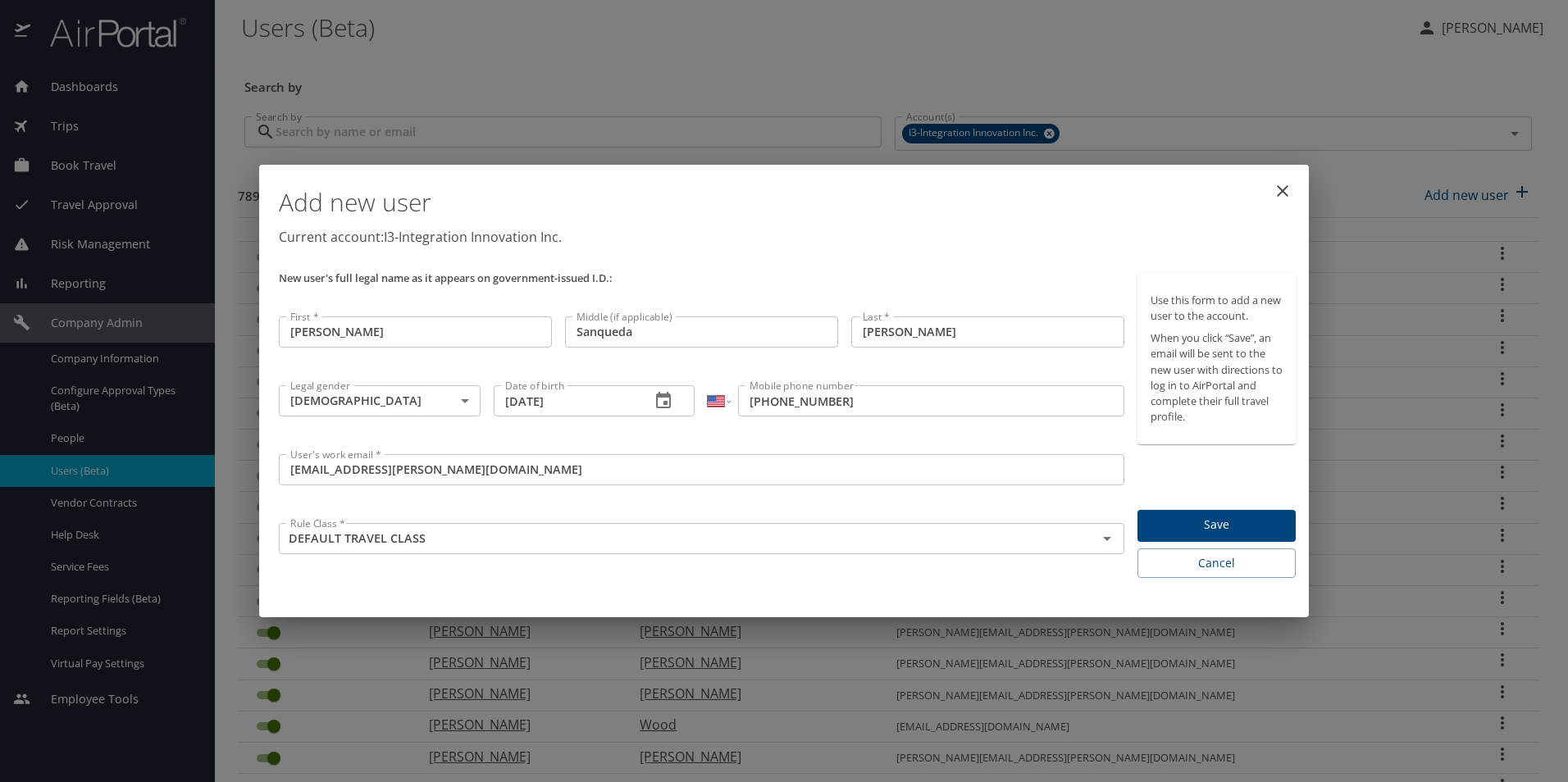
click at [1258, 527] on span "Save" at bounding box center [1216, 524] width 132 height 21
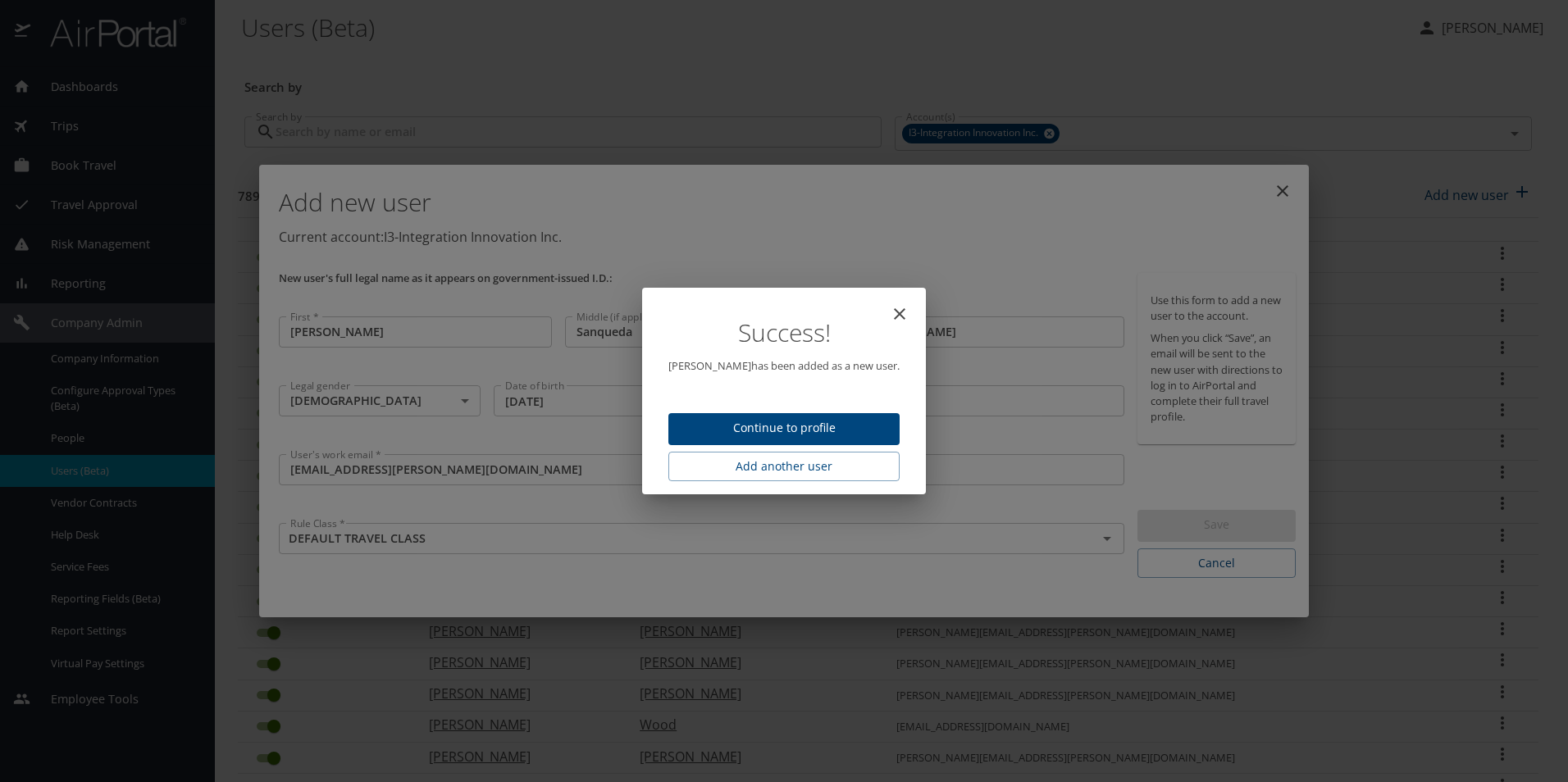
click at [850, 430] on span "Continue to profile" at bounding box center [783, 428] width 205 height 21
select select "US"
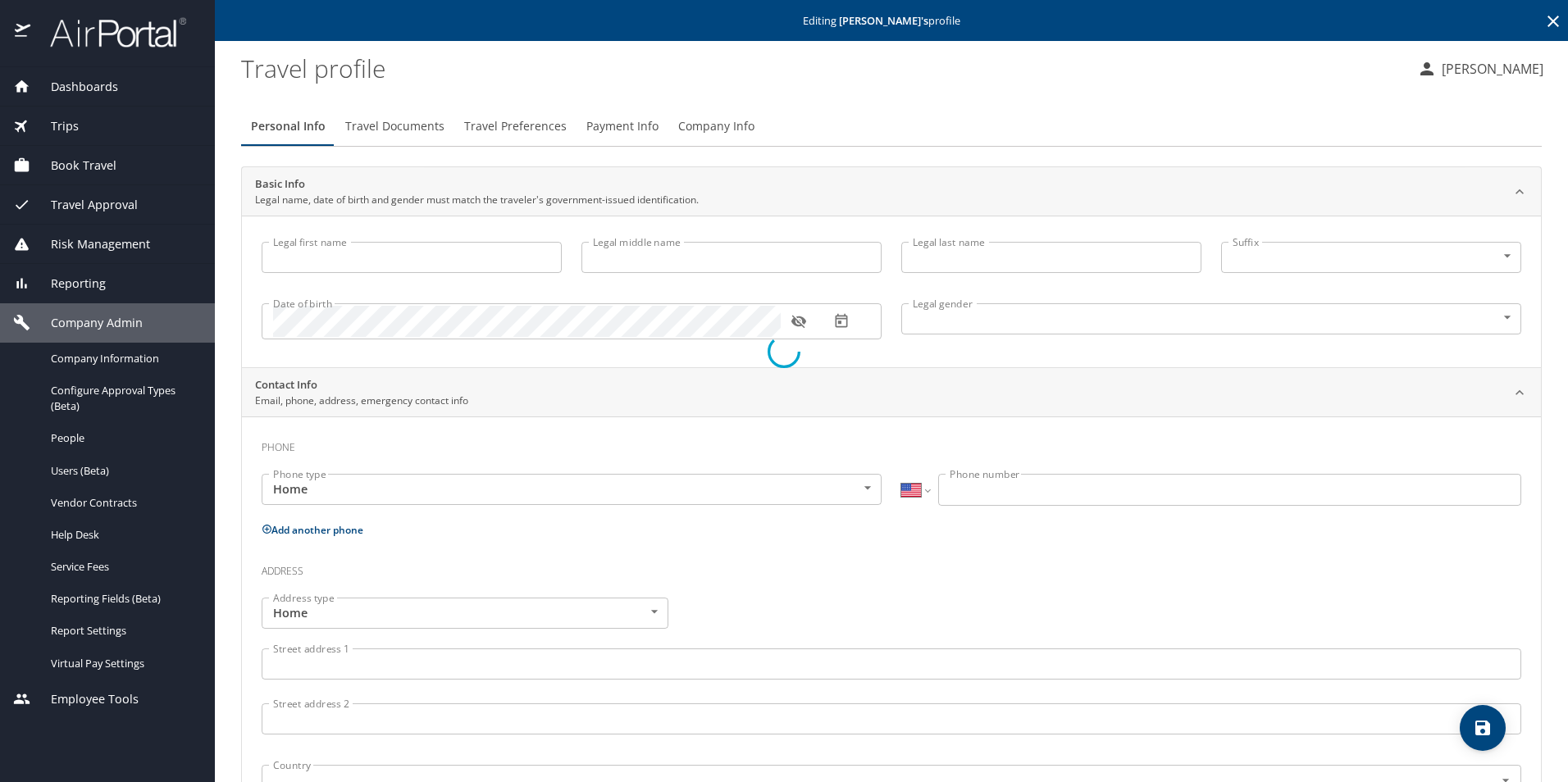
type input "Joslyn"
type input "Sanqueda"
type input "Guyton"
type input "Female"
select select "US"
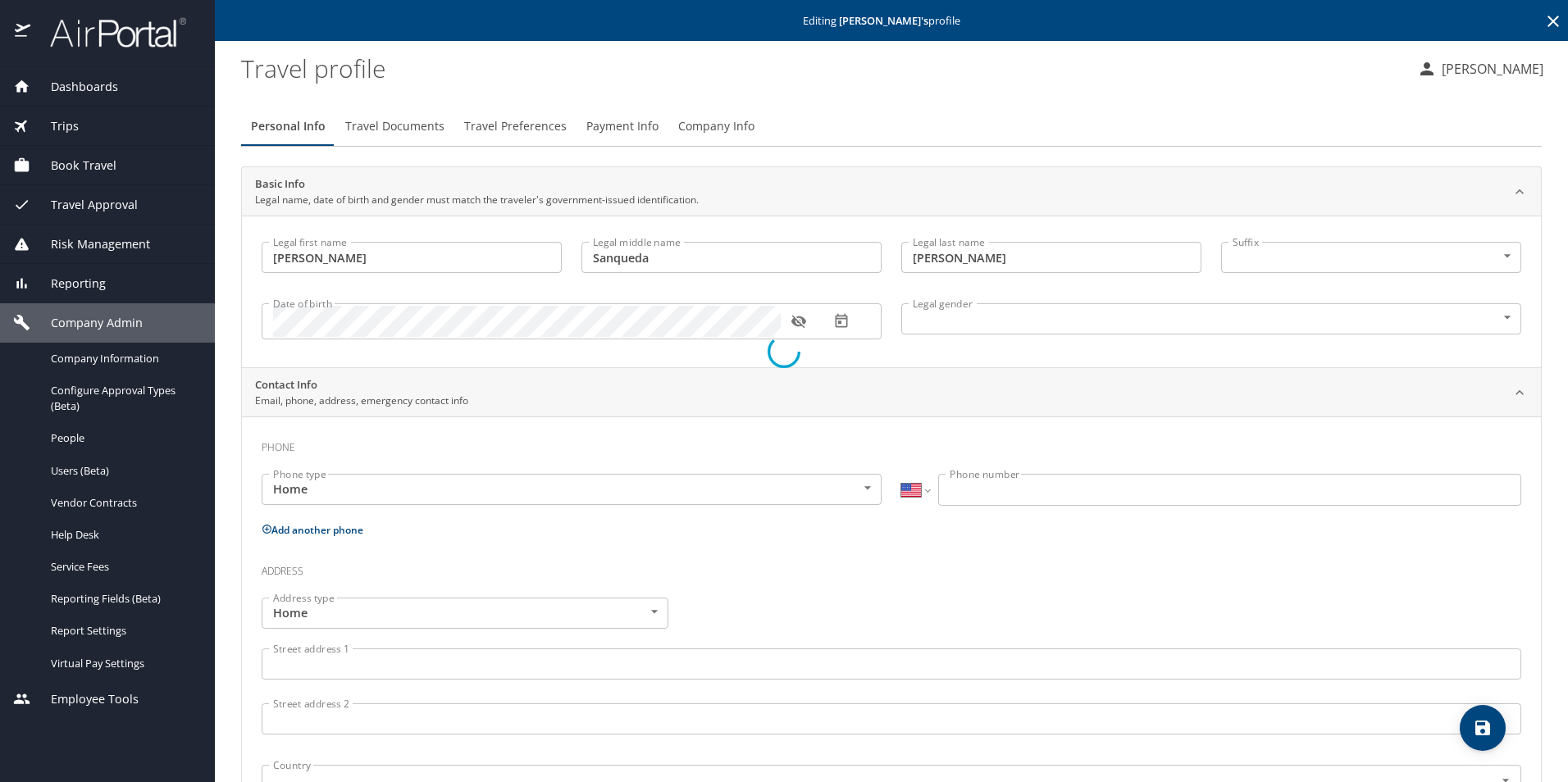
select select "US"
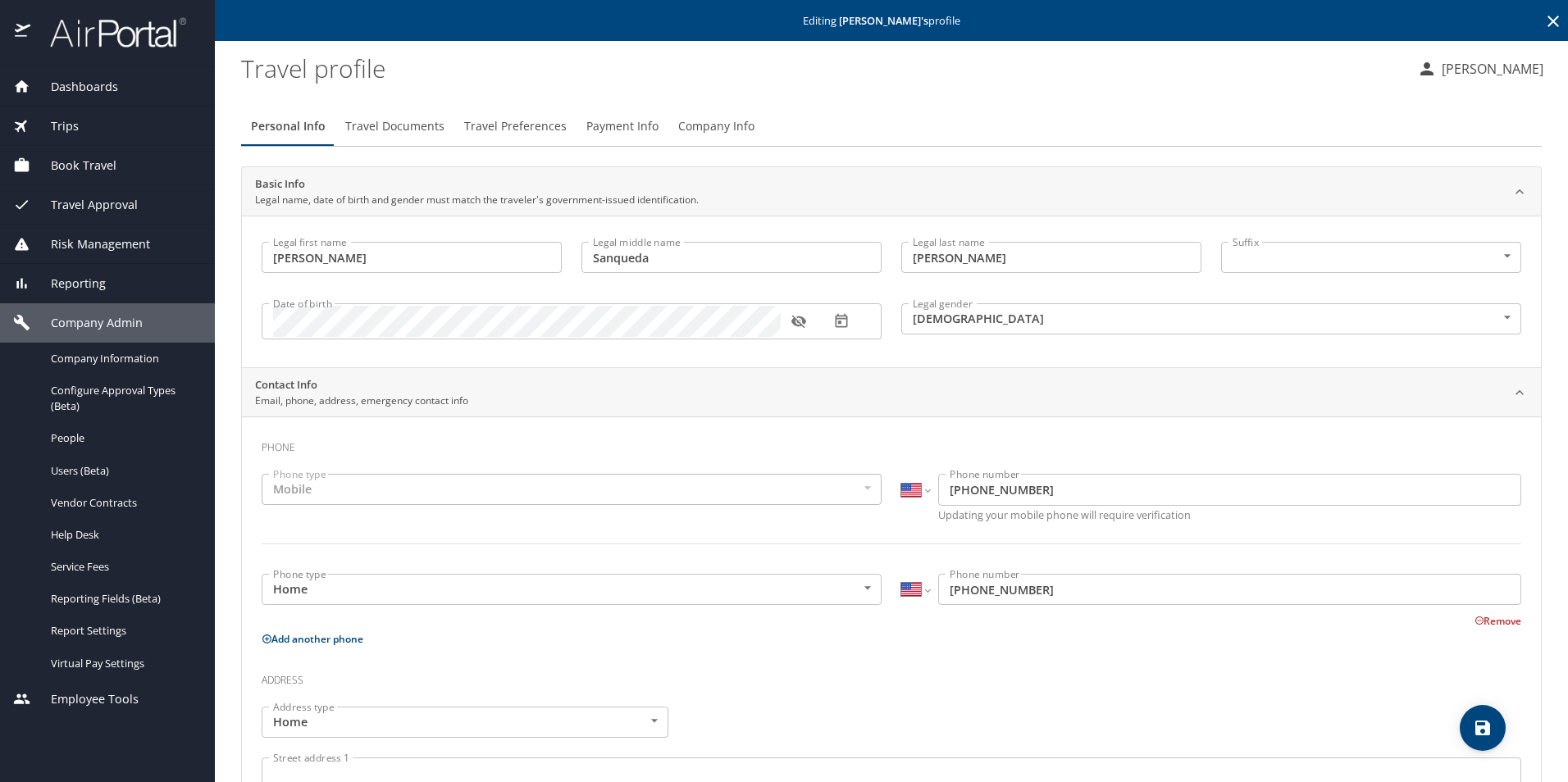
click at [1543, 15] on icon at bounding box center [1552, 22] width 20 height 20
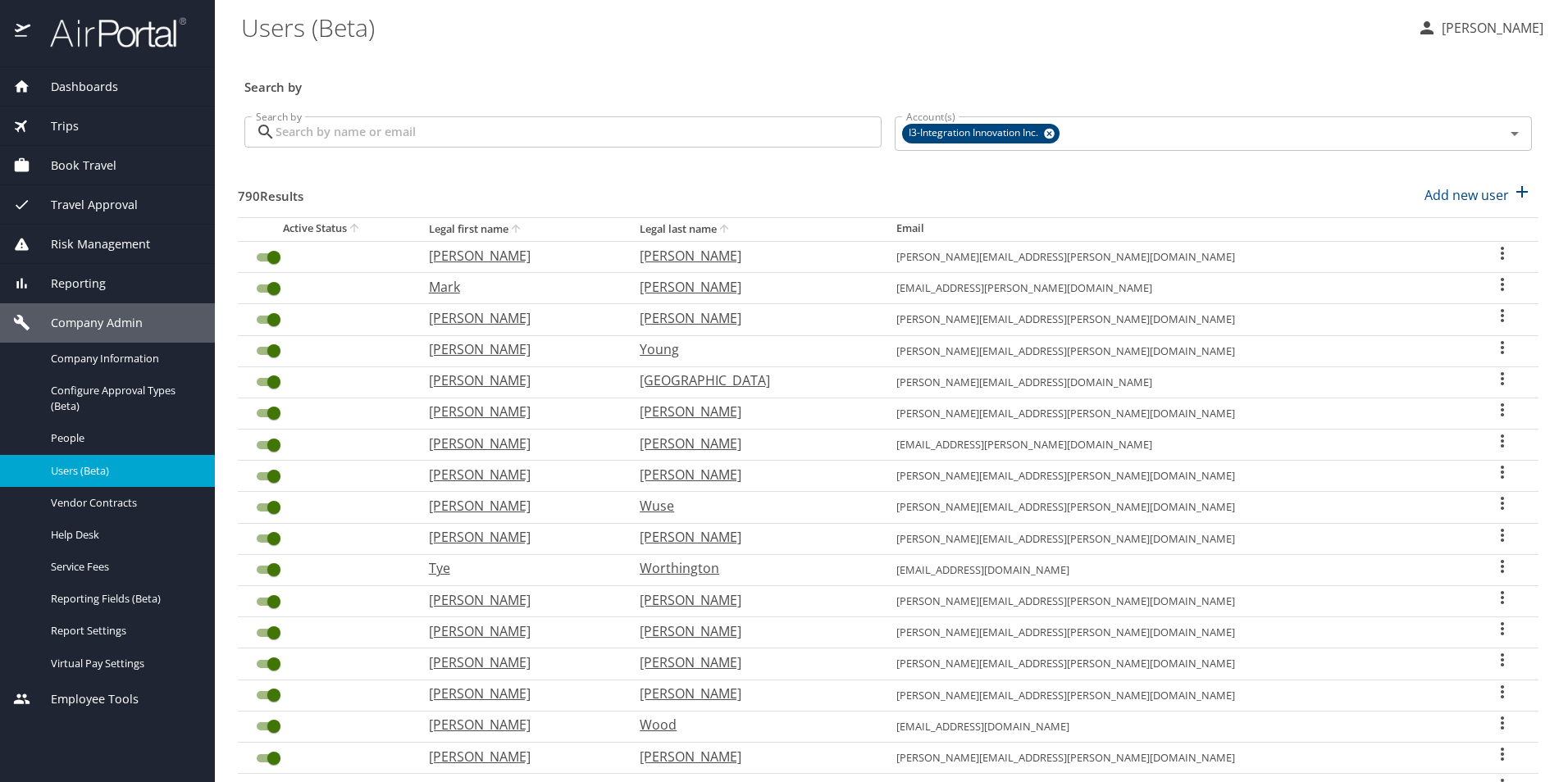
click at [102, 78] on span "Dashboards" at bounding box center [74, 86] width 88 height 18
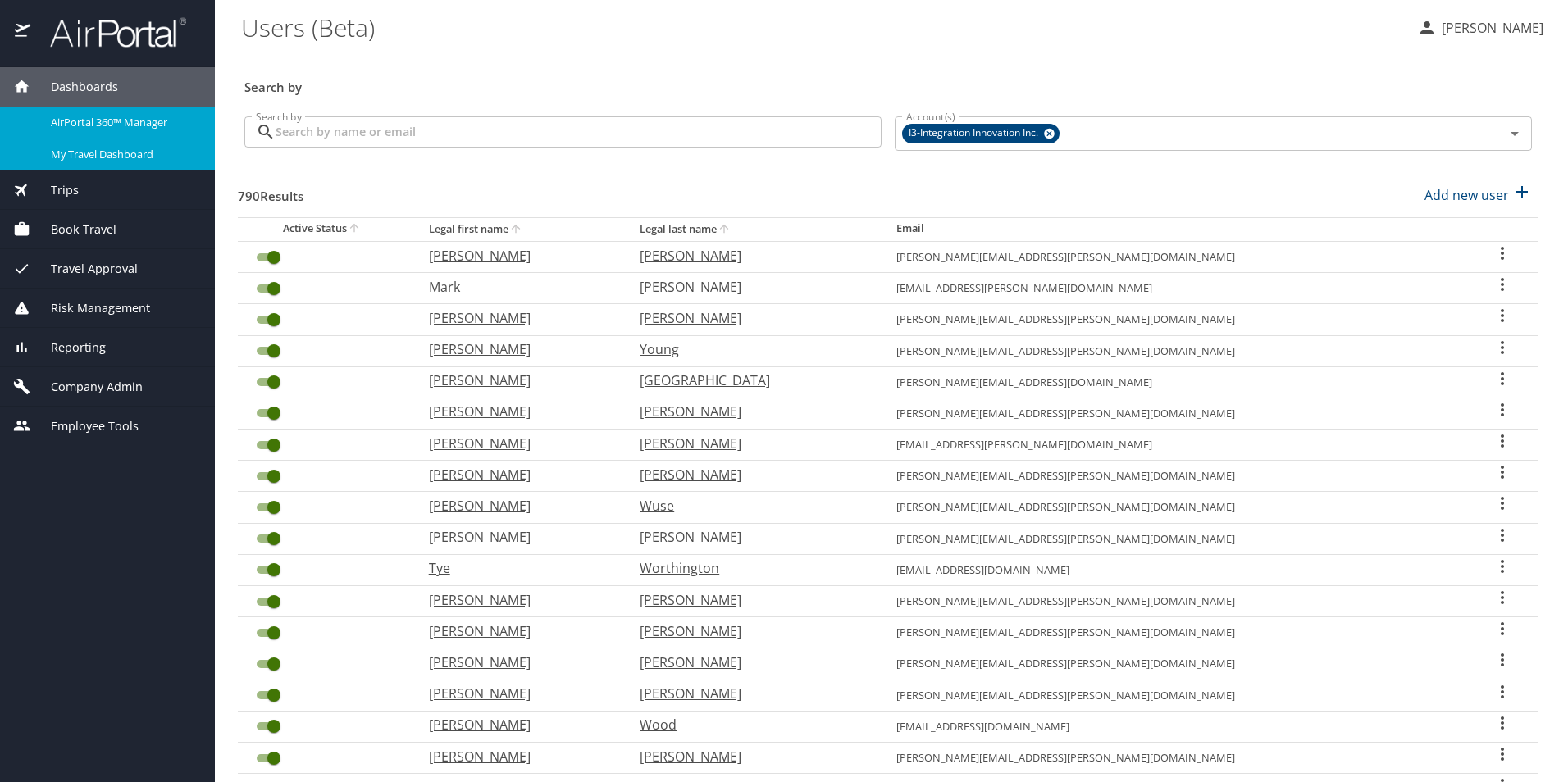
click at [118, 152] on span "My Travel Dashboard" at bounding box center [122, 155] width 144 height 16
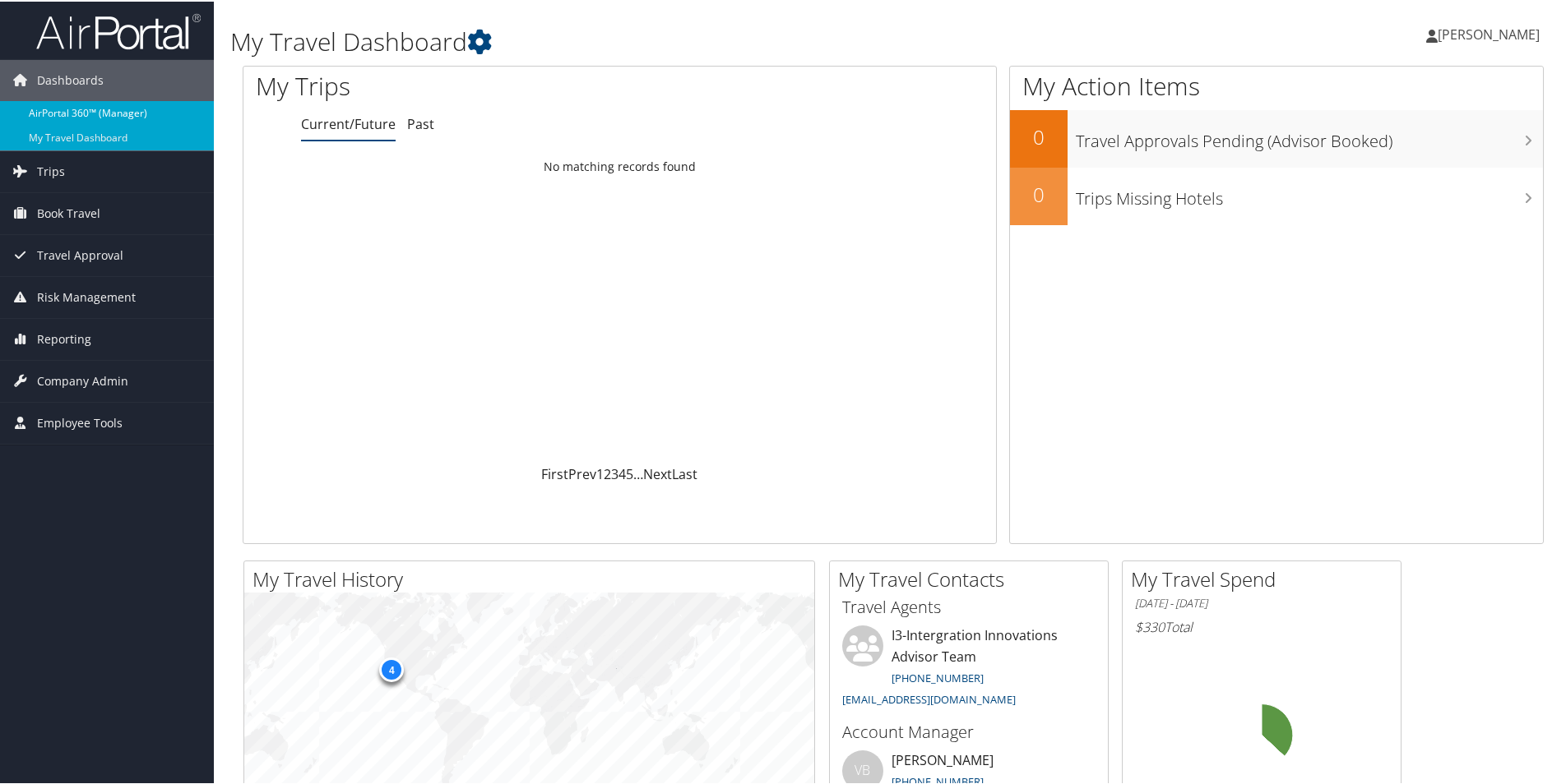
click at [73, 104] on link "AirPortal 360™ (Manager)" at bounding box center [107, 111] width 214 height 25
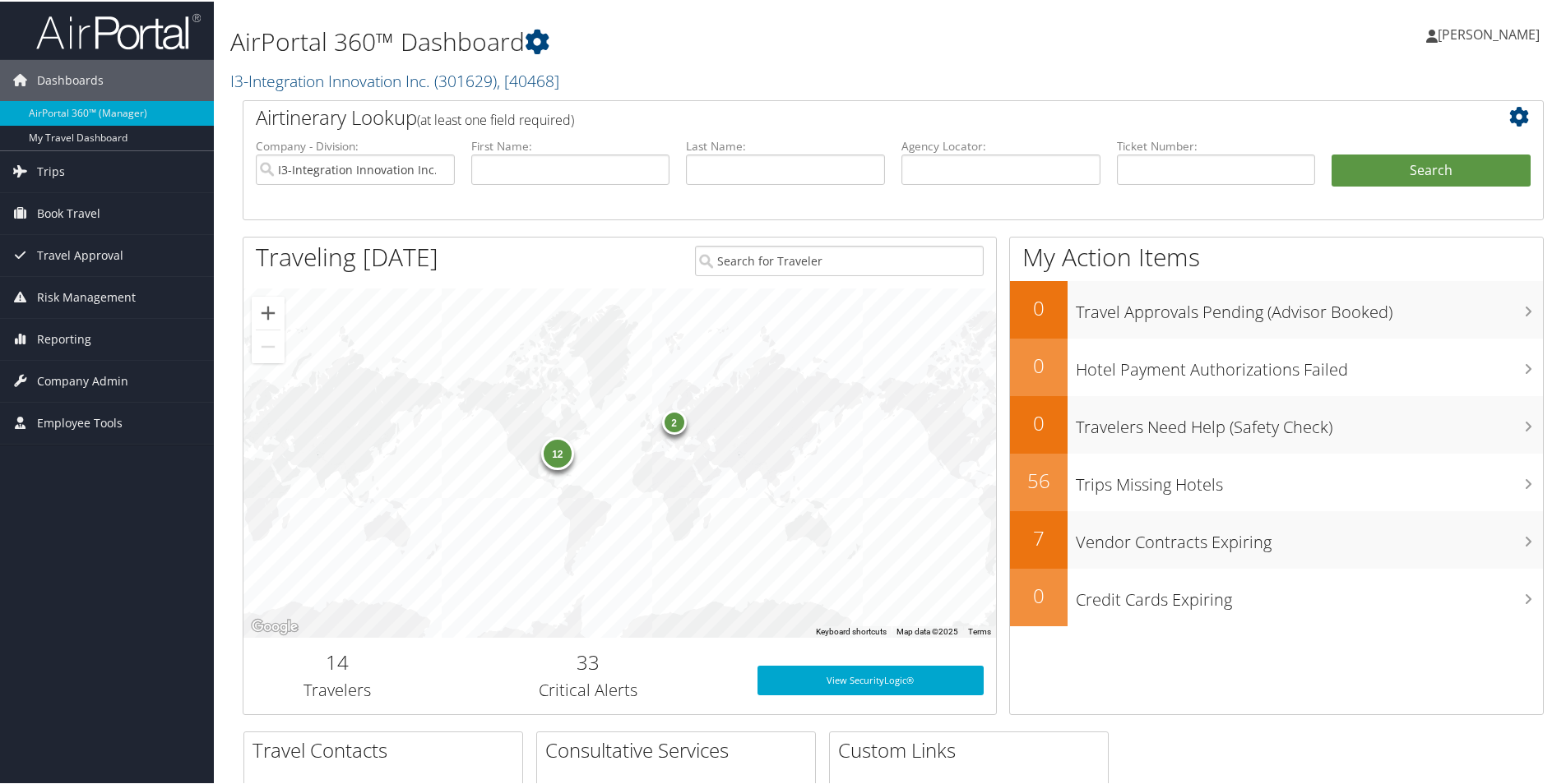
click at [561, 453] on div "12" at bounding box center [556, 451] width 32 height 32
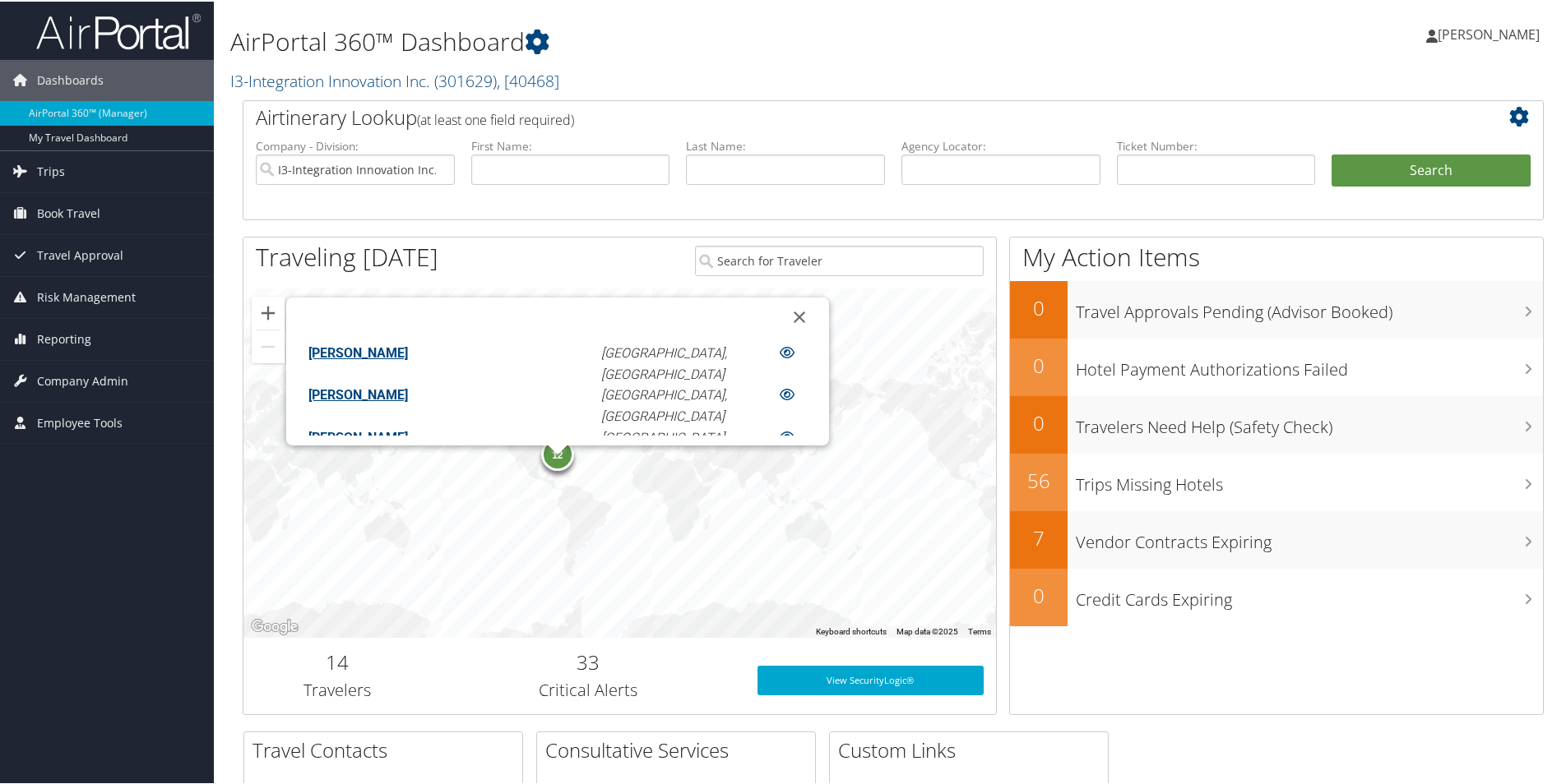
scroll to position [261, 0]
drag, startPoint x: 709, startPoint y: 316, endPoint x: 757, endPoint y: 279, distance: 60.6
click at [780, 316] on button "Close" at bounding box center [799, 315] width 39 height 39
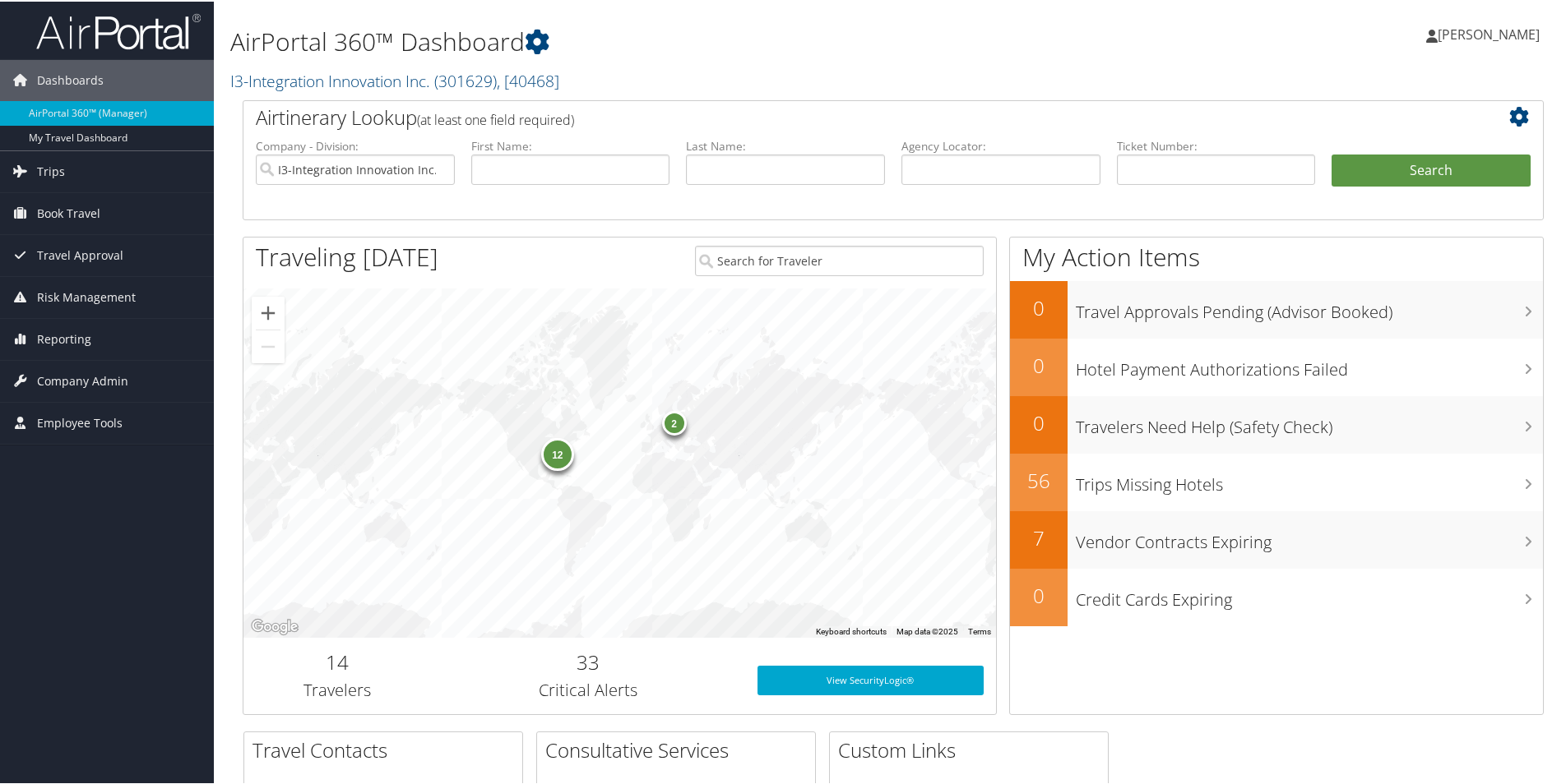
click at [671, 430] on div "2" at bounding box center [673, 420] width 25 height 25
click at [558, 262] on div "Traveling Today" at bounding box center [463, 257] width 439 height 43
click at [675, 432] on div "2" at bounding box center [673, 420] width 25 height 25
click at [674, 427] on div "2" at bounding box center [673, 420] width 25 height 25
click at [557, 459] on div "12" at bounding box center [556, 452] width 32 height 32
